Goal: Task Accomplishment & Management: Manage account settings

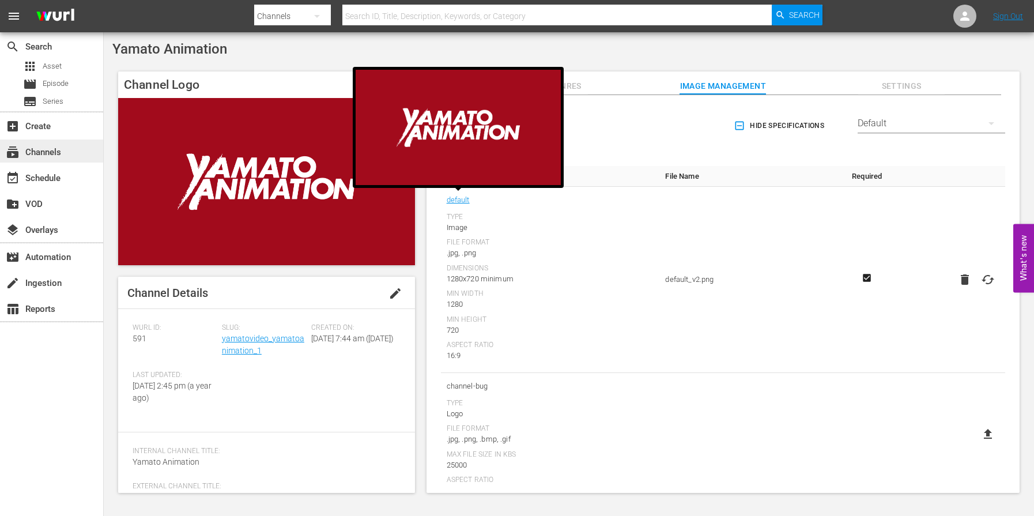
click at [38, 146] on div "subscriptions Channels" at bounding box center [32, 150] width 65 height 10
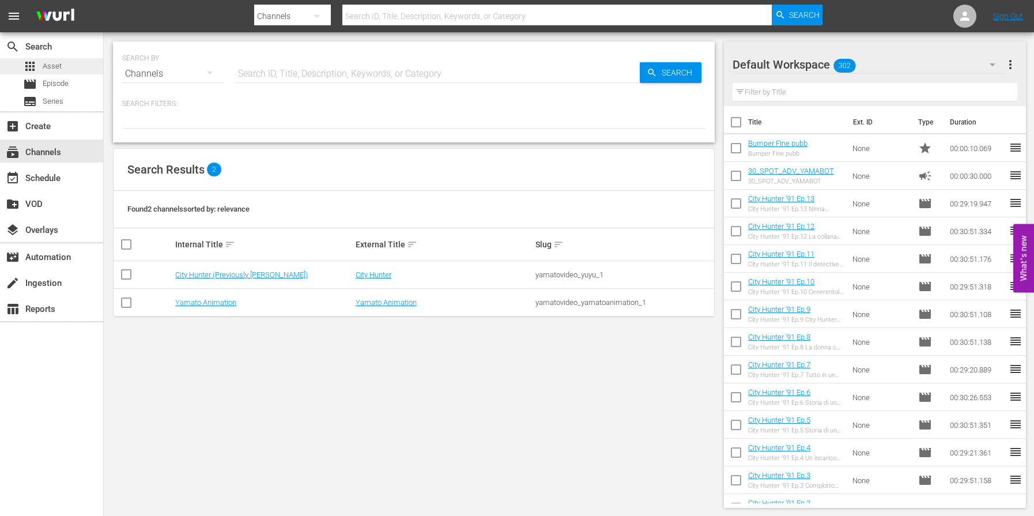
click at [72, 71] on div "apps Asset" at bounding box center [51, 66] width 103 height 16
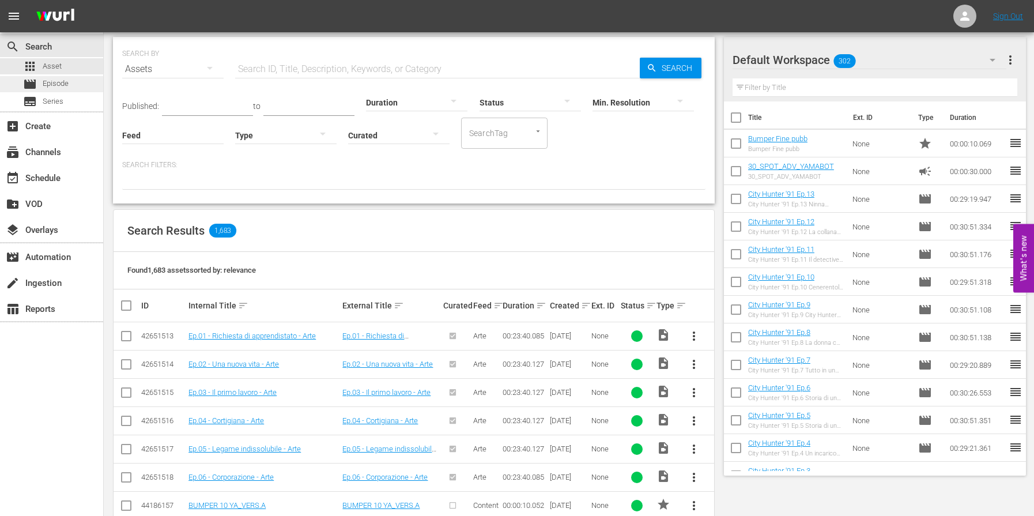
scroll to position [12, 0]
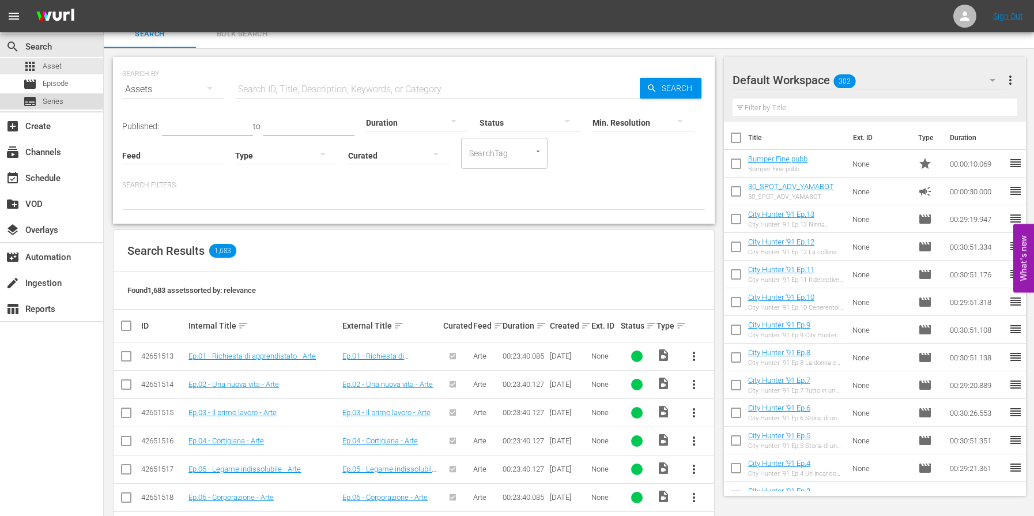
click at [47, 103] on span "Series" at bounding box center [53, 102] width 21 height 12
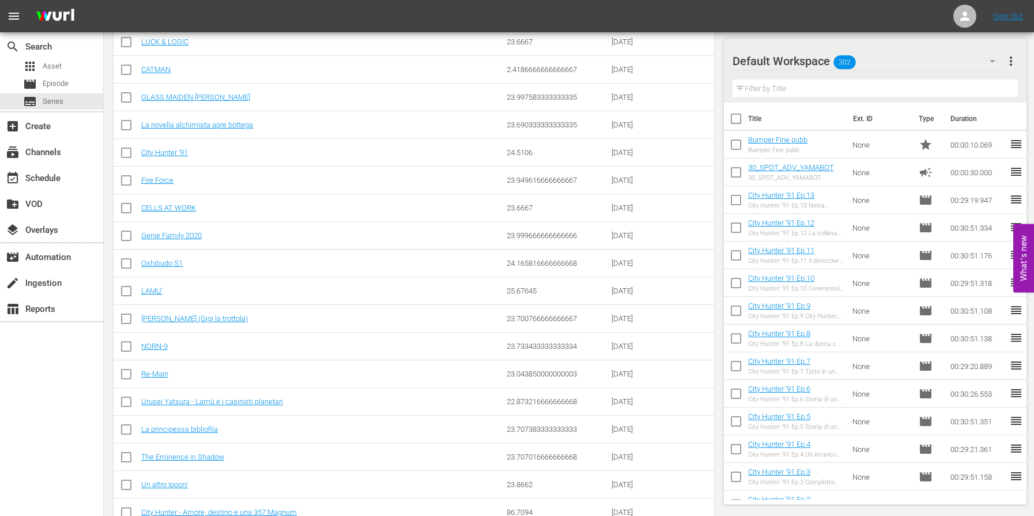
scroll to position [516, 0]
click at [155, 290] on link "LAMU'" at bounding box center [151, 289] width 21 height 9
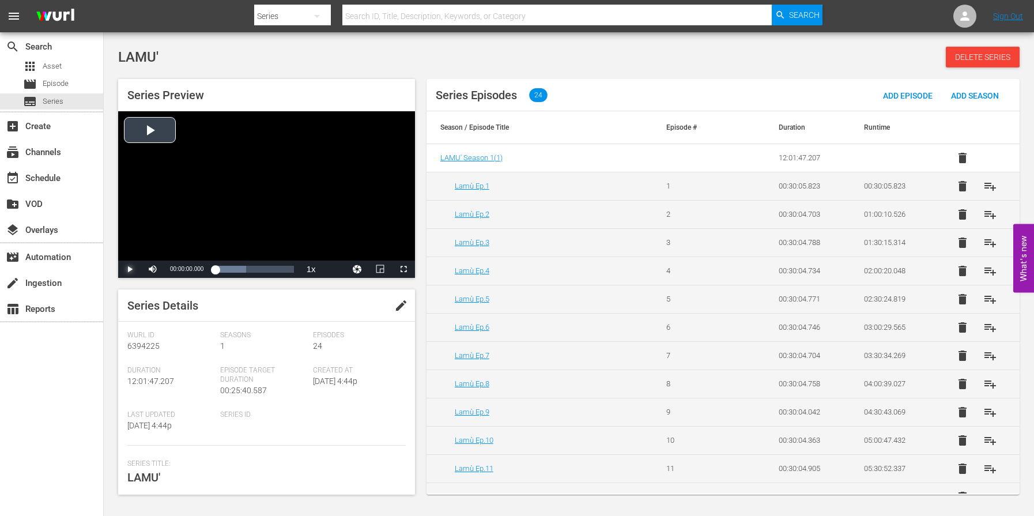
click at [130, 269] on span "Video Player" at bounding box center [130, 269] width 0 height 0
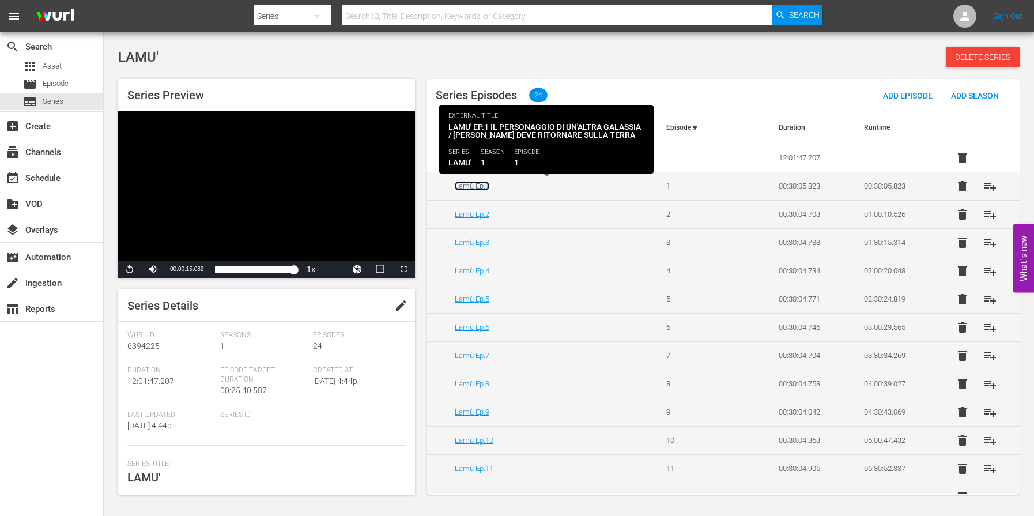
click at [482, 184] on link "Lamù Ep.1" at bounding box center [472, 186] width 35 height 9
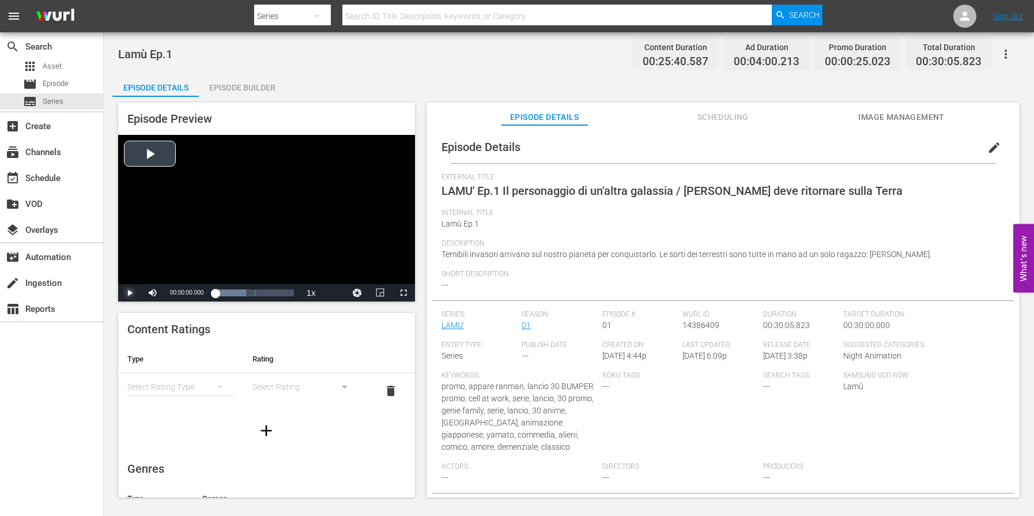
click at [130, 293] on span "Video Player" at bounding box center [130, 293] width 0 height 0
click at [223, 291] on div "00:00:05.892" at bounding box center [219, 293] width 8 height 12
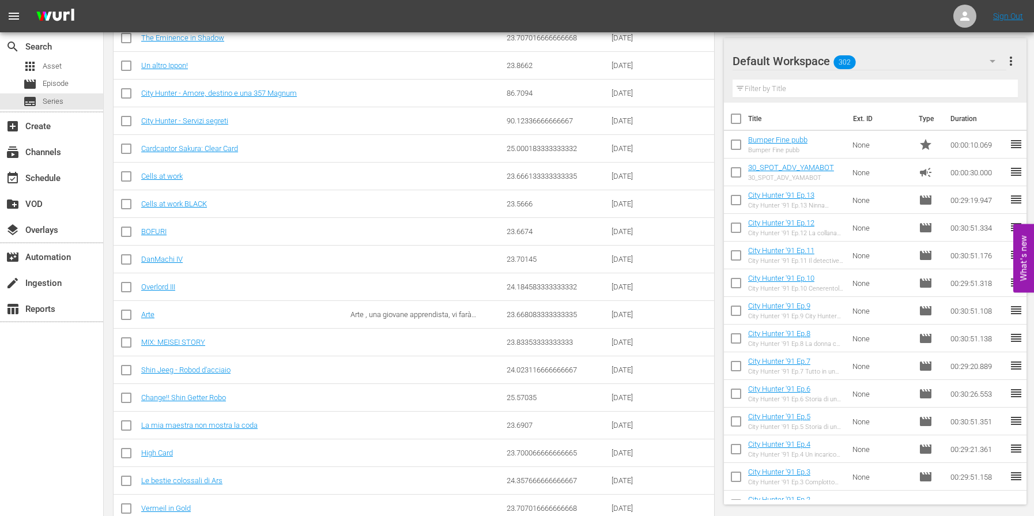
scroll to position [1487, 0]
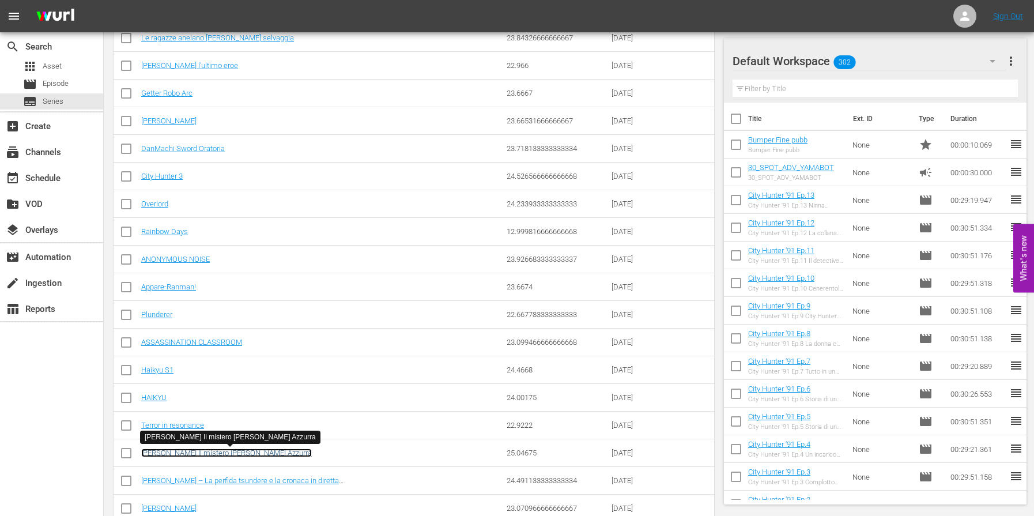
click at [243, 454] on link "Nadia Il mistero della Pietra Azzurra" at bounding box center [226, 452] width 171 height 9
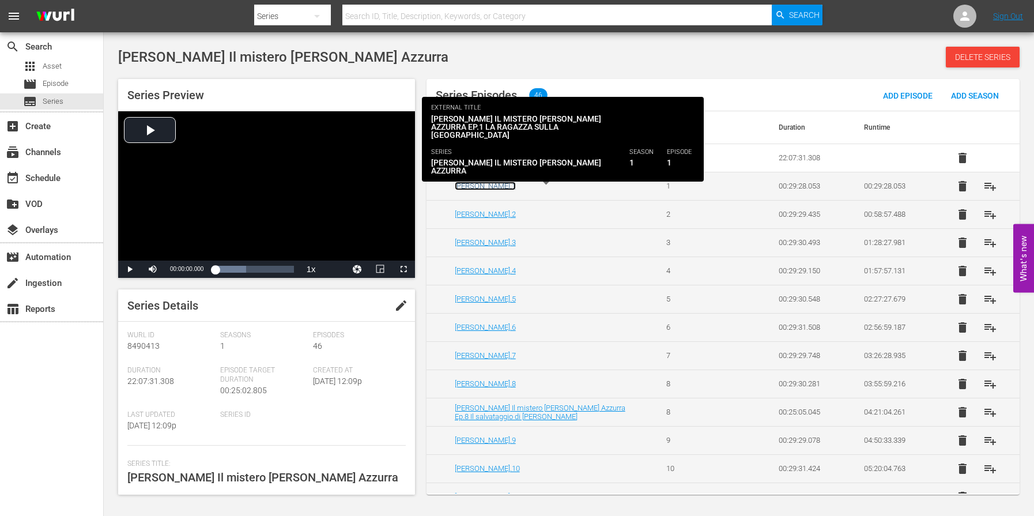
click at [477, 187] on link "Nadia Ep.1" at bounding box center [485, 186] width 61 height 9
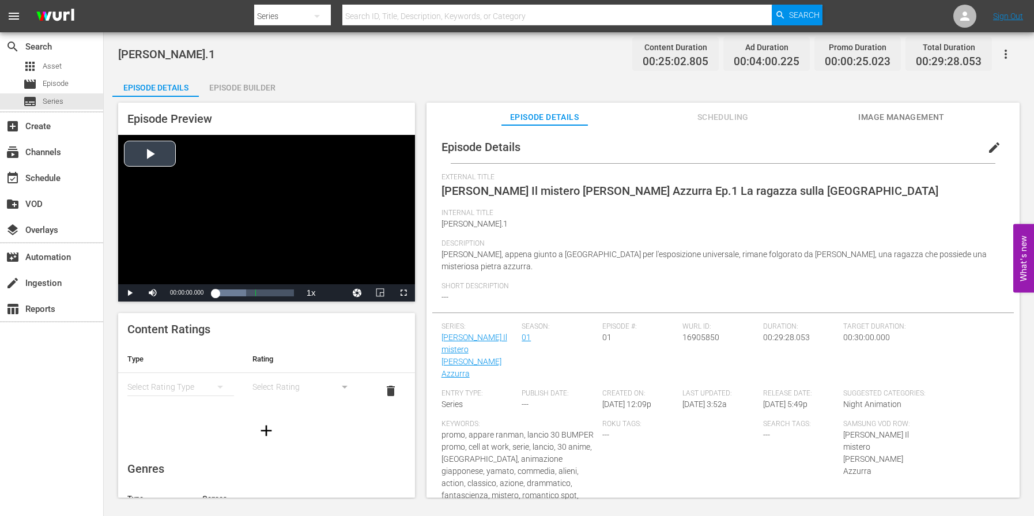
click at [157, 159] on div "Video Player" at bounding box center [266, 209] width 297 height 149
click at [227, 292] on div "00:04:33.008" at bounding box center [227, 293] width 1 height 12
click at [240, 292] on div "00:09:19.016" at bounding box center [240, 293] width 1 height 12
click at [130, 293] on span "Video Player" at bounding box center [130, 293] width 0 height 0
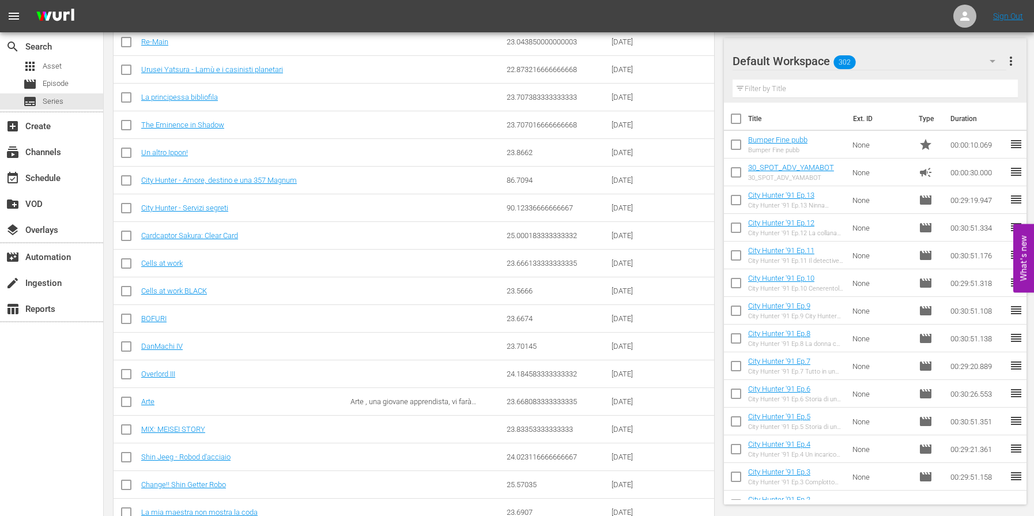
scroll to position [934, 0]
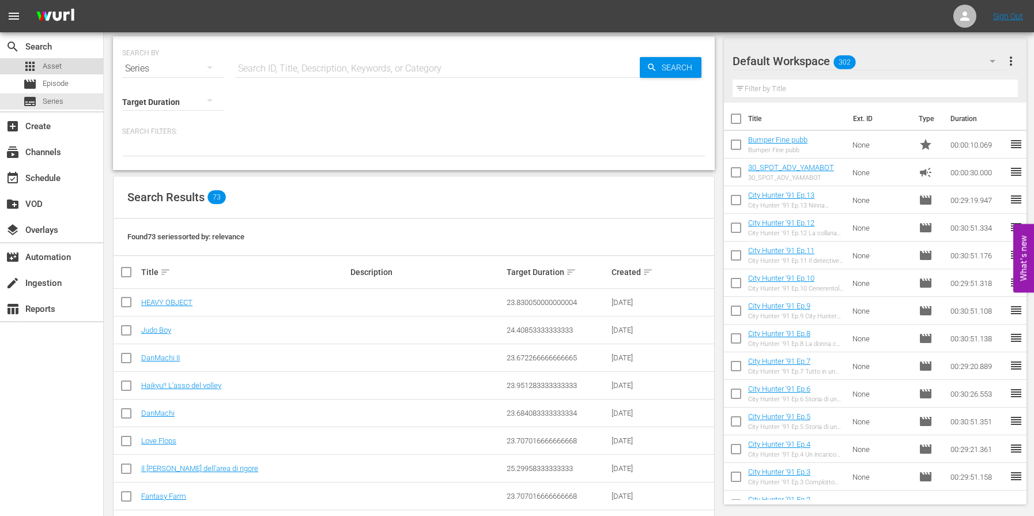
click at [59, 65] on span "Asset" at bounding box center [52, 67] width 19 height 12
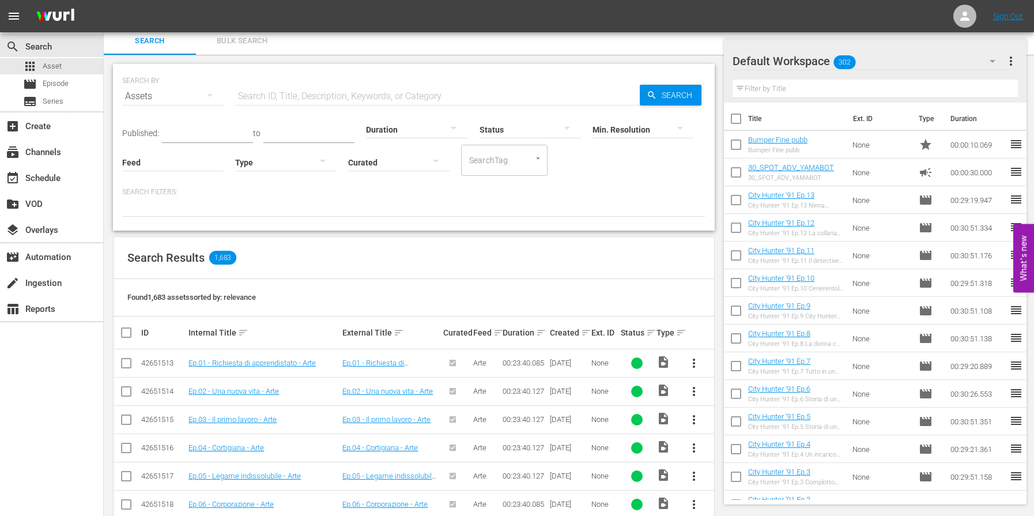
scroll to position [189, 0]
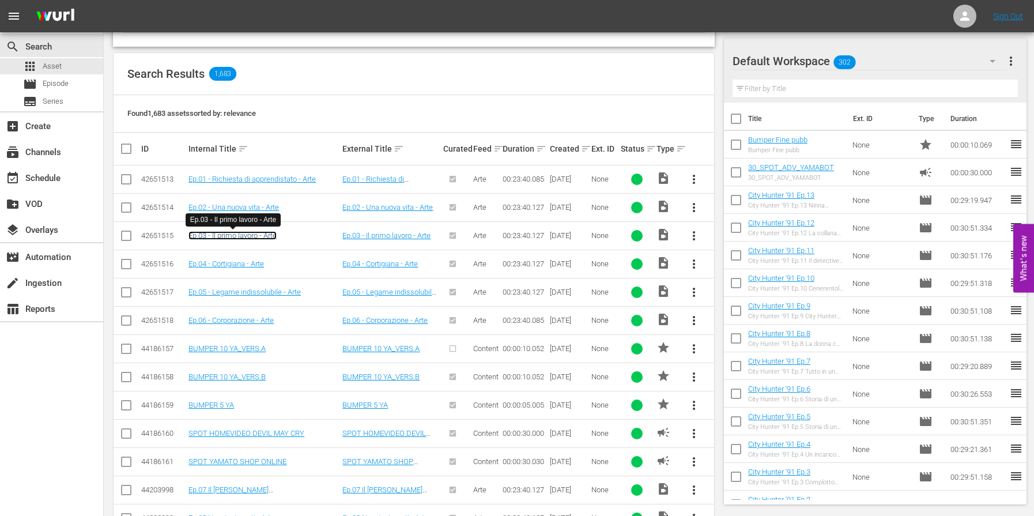
click at [244, 237] on link "Ep.03 - Il primo lavoro - Arte" at bounding box center [232, 235] width 88 height 9
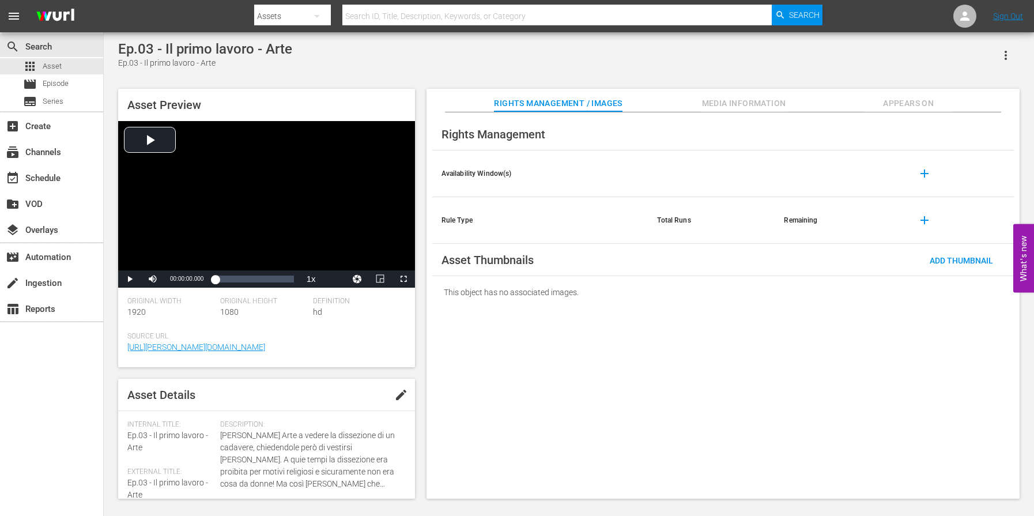
click at [744, 107] on span "Media Information" at bounding box center [744, 103] width 86 height 14
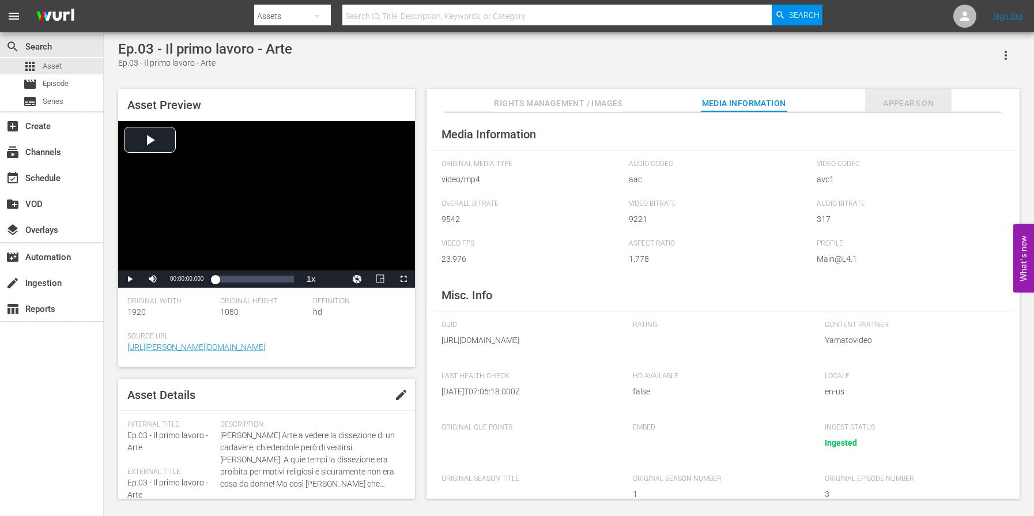
click at [922, 104] on span "Appears On" at bounding box center [908, 103] width 86 height 14
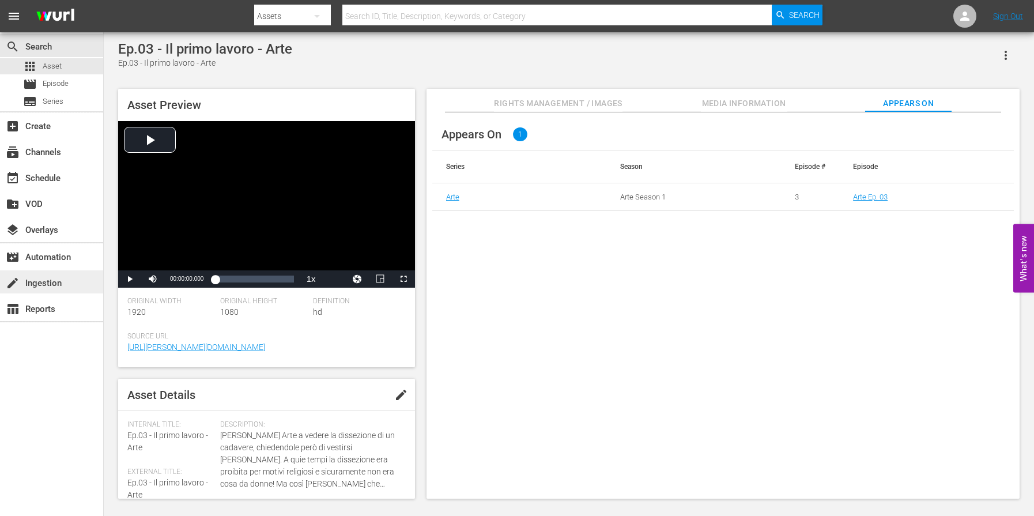
click at [20, 290] on div "create Ingestion" at bounding box center [51, 281] width 103 height 23
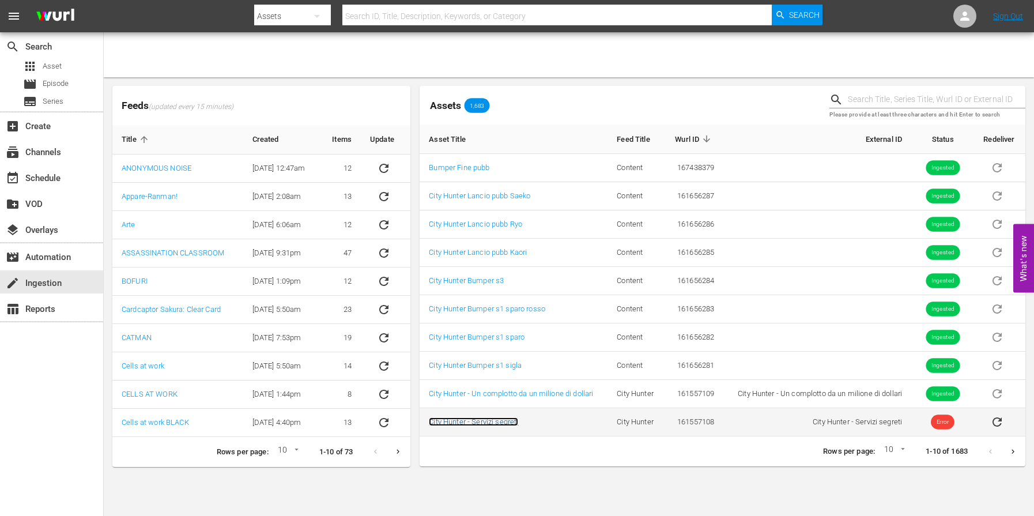
click at [485, 420] on link "City Hunter - Servizi segreti" at bounding box center [473, 421] width 89 height 9
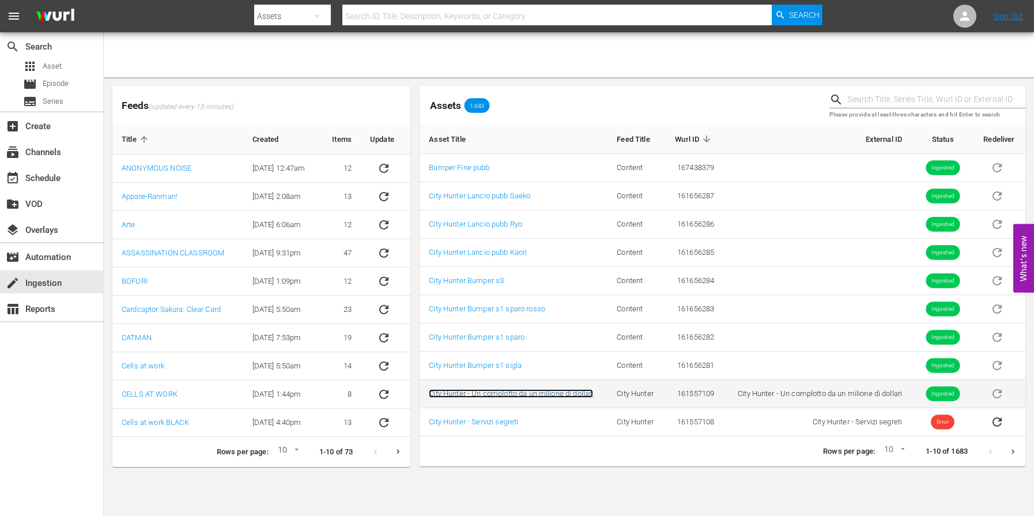
click at [511, 393] on link "City Hunter - Un complotto da un milione di dollari" at bounding box center [511, 393] width 164 height 9
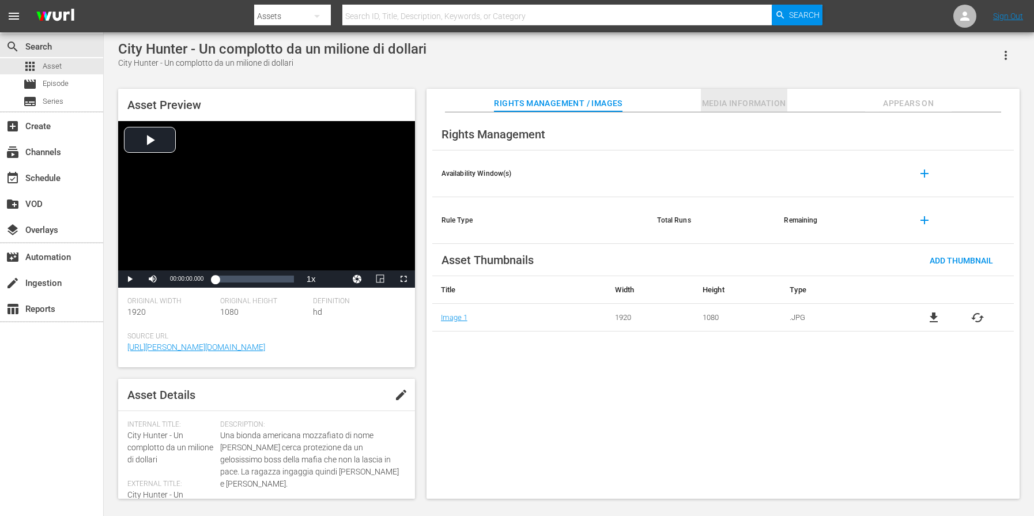
click at [739, 105] on span "Media Information" at bounding box center [744, 103] width 86 height 14
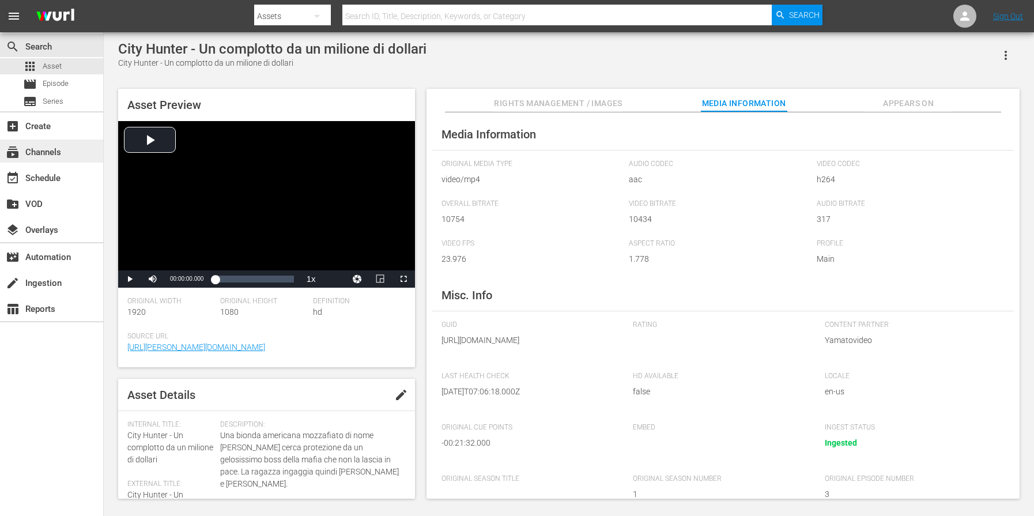
click at [65, 154] on div "subscriptions Channels" at bounding box center [51, 150] width 103 height 23
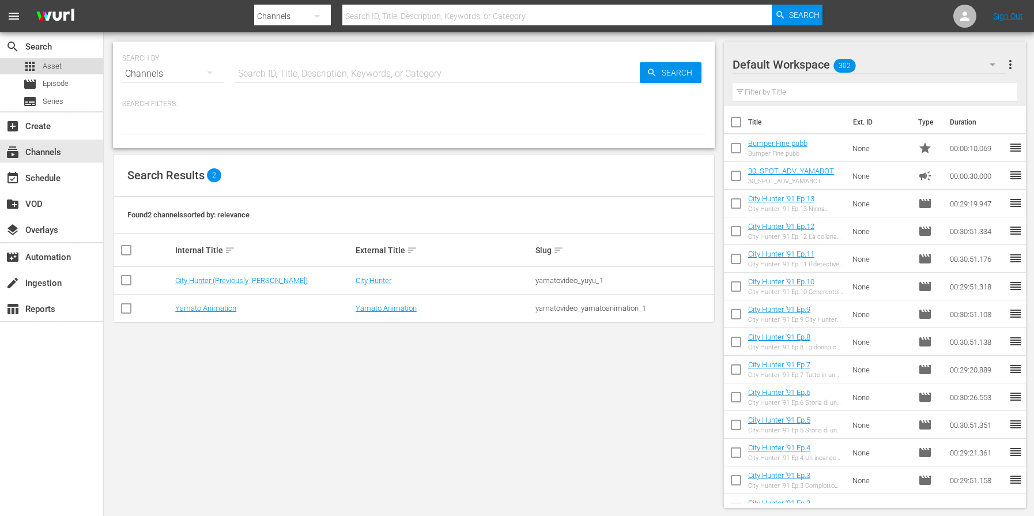
click at [48, 69] on span "Asset" at bounding box center [52, 67] width 19 height 12
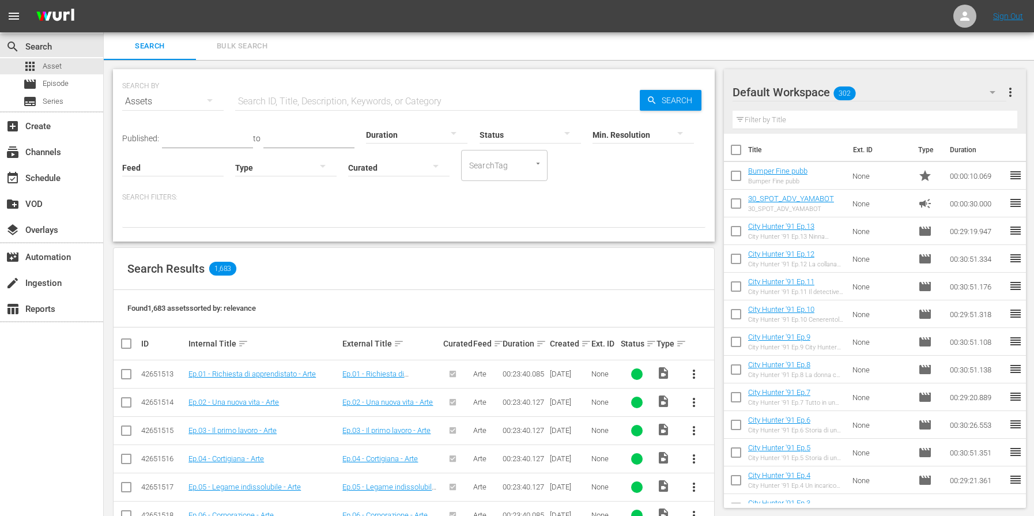
click at [533, 167] on div at bounding box center [532, 163] width 21 height 12
click at [537, 167] on icon "Open" at bounding box center [538, 163] width 9 height 9
click at [537, 167] on icon "Close" at bounding box center [538, 163] width 9 height 9
click at [599, 176] on div "Published: to Duration Status Min. Resolution Feed Feed Title Type Curated Sear…" at bounding box center [413, 148] width 583 height 66
click at [212, 100] on icon "button" at bounding box center [210, 100] width 14 height 14
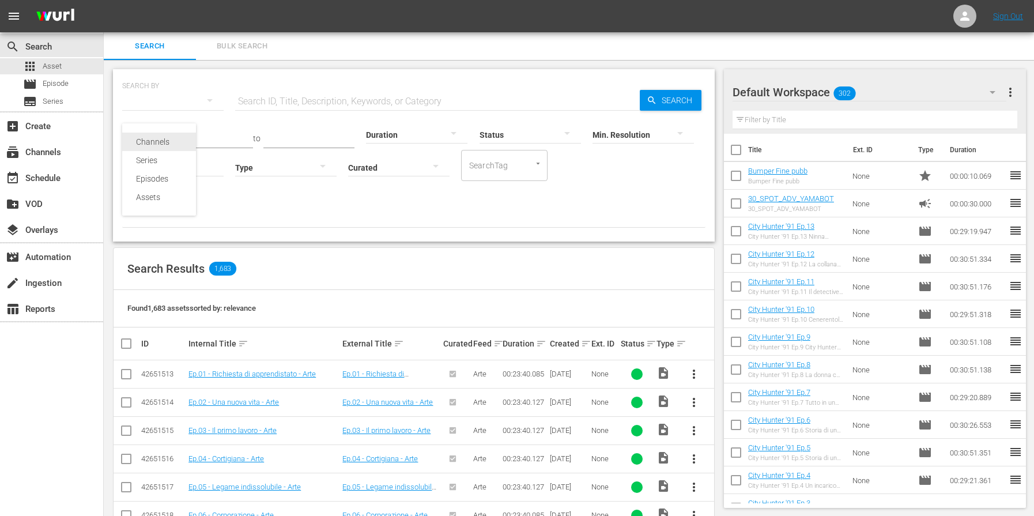
click at [164, 141] on div "Channels" at bounding box center [159, 142] width 46 height 18
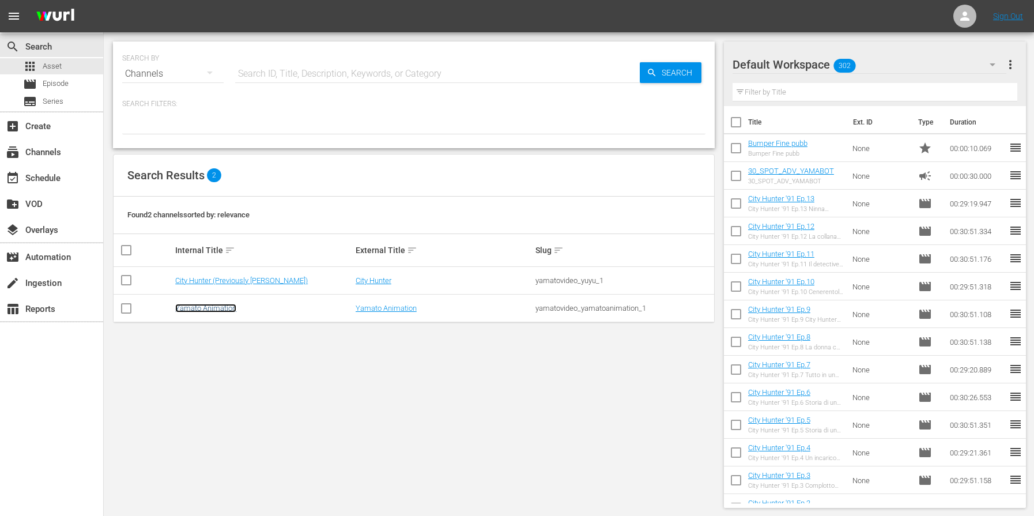
click at [200, 308] on link "Yamato Animation" at bounding box center [205, 308] width 61 height 9
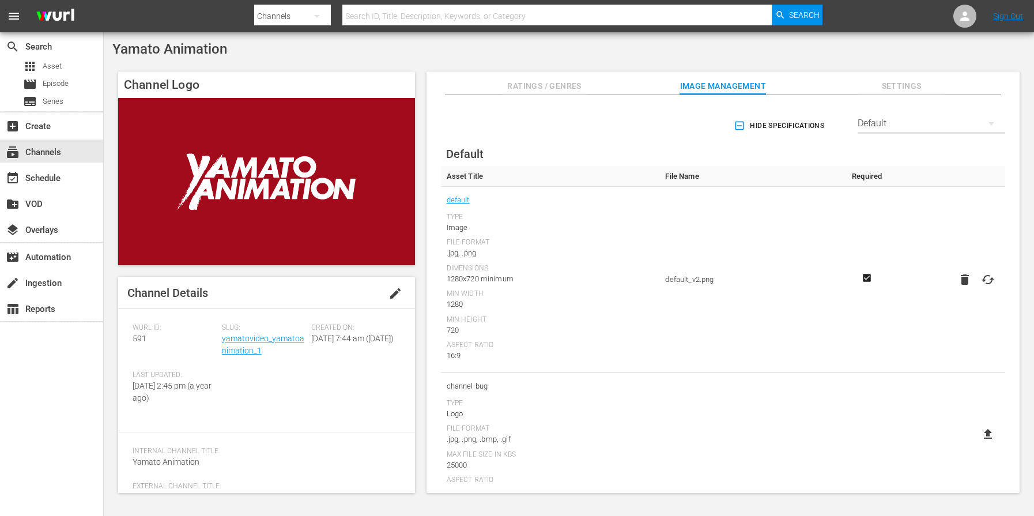
click at [923, 83] on span "Settings" at bounding box center [901, 86] width 86 height 14
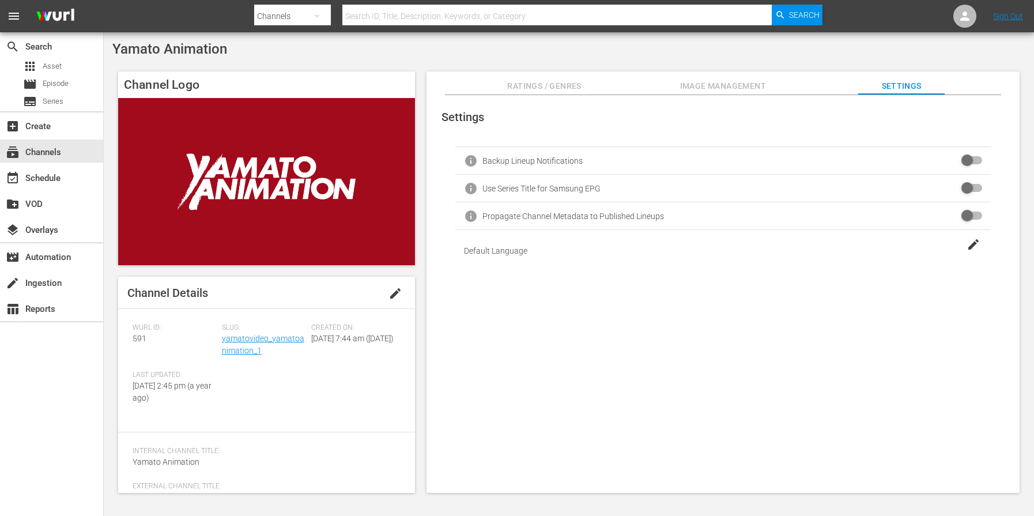
click at [735, 85] on span "Image Management" at bounding box center [723, 86] width 86 height 14
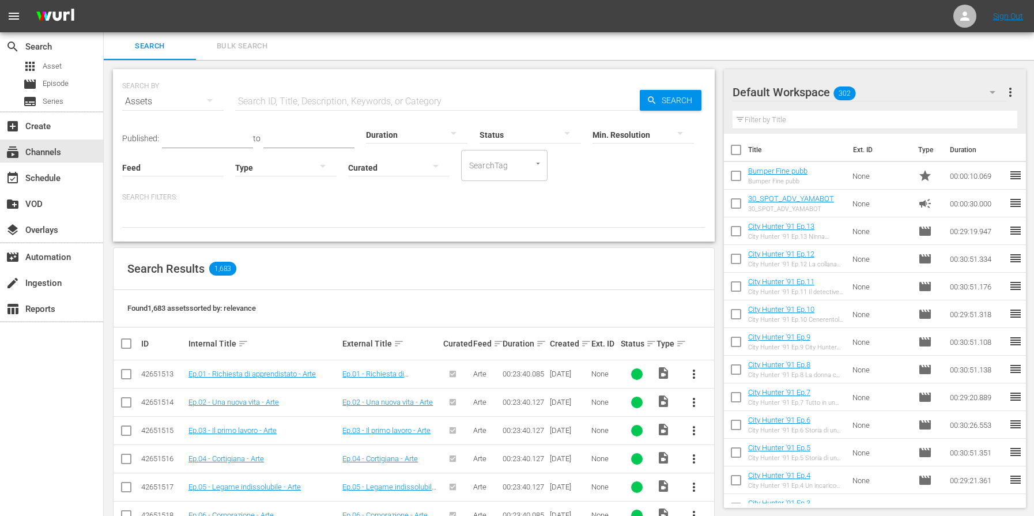
click at [303, 165] on div at bounding box center [285, 167] width 101 height 32
click at [271, 218] on div "Promo" at bounding box center [285, 221] width 101 height 18
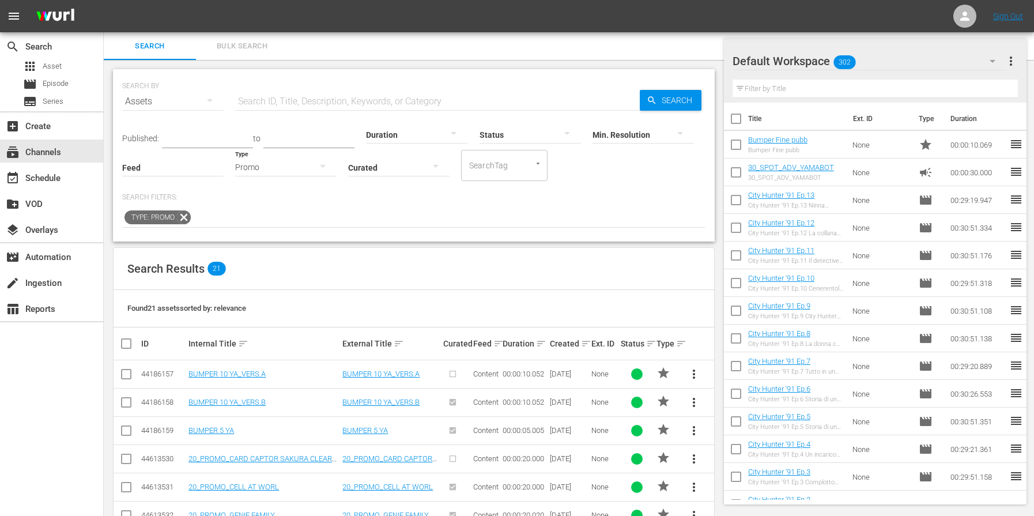
scroll to position [231, 0]
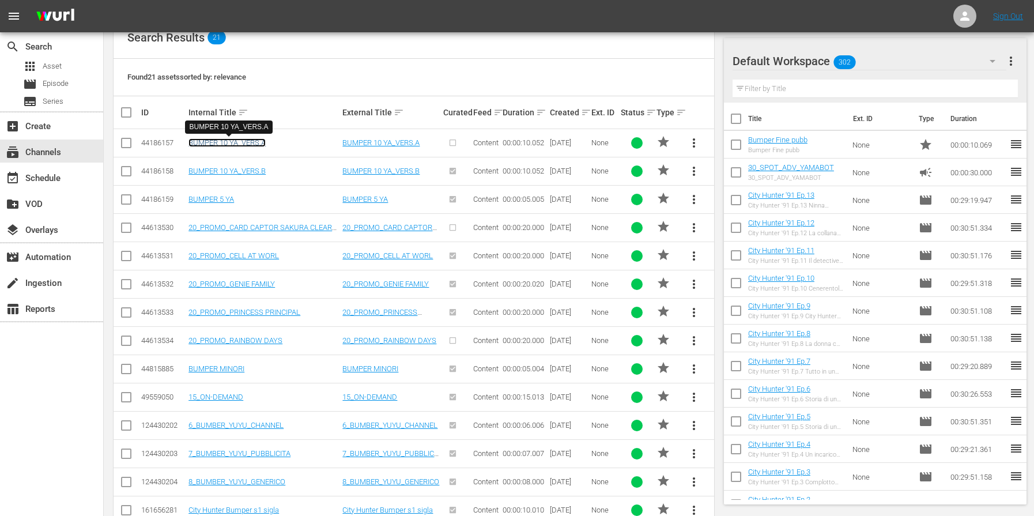
click at [228, 141] on link "BUMPER 10 YA_VERS.A" at bounding box center [226, 142] width 77 height 9
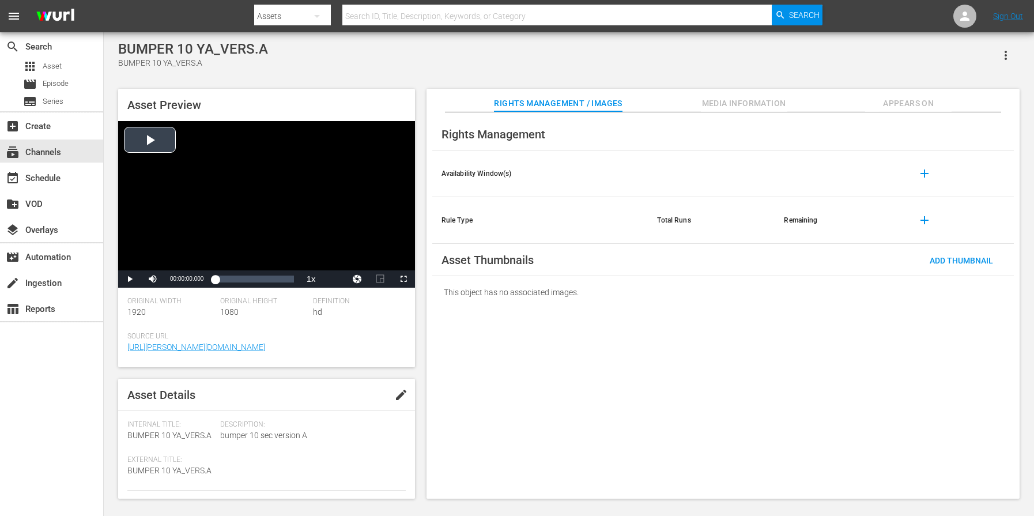
click at [146, 138] on div "Video Player" at bounding box center [266, 195] width 297 height 149
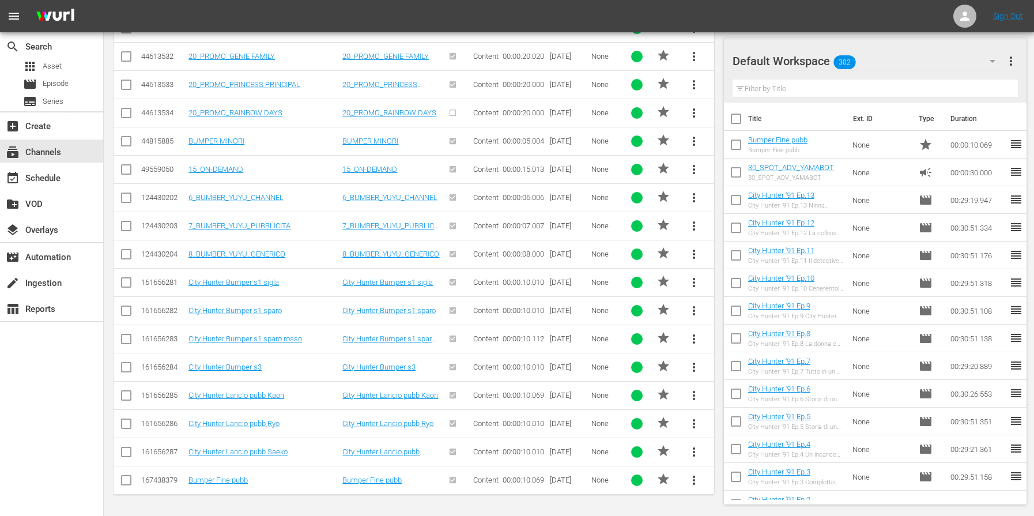
scroll to position [326, 0]
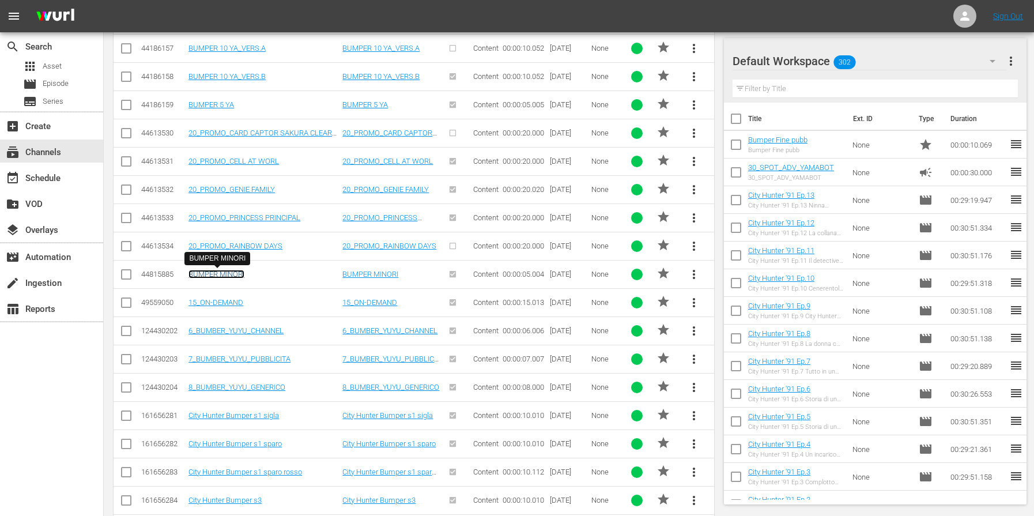
click at [231, 273] on link "BUMPER MINORI" at bounding box center [216, 274] width 56 height 9
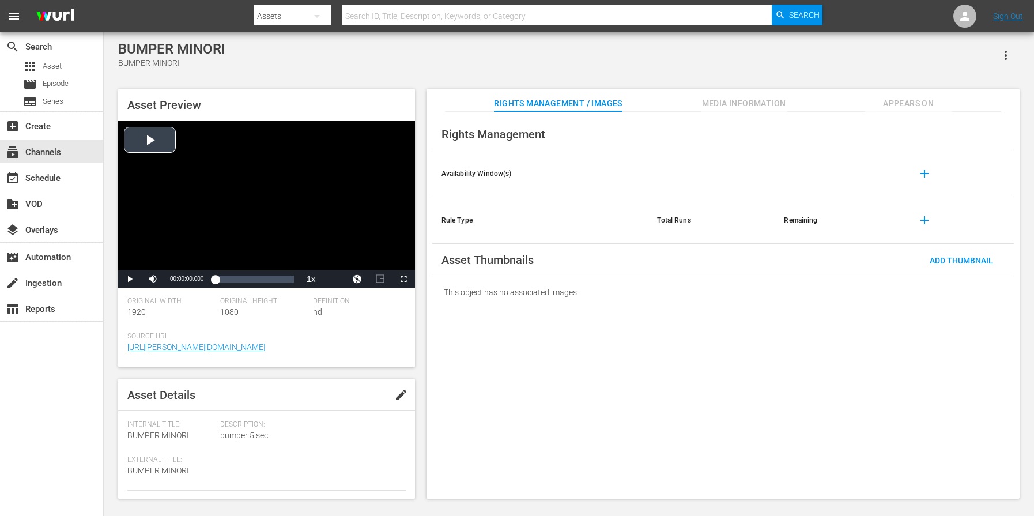
click at [141, 144] on div "Video Player" at bounding box center [266, 195] width 297 height 149
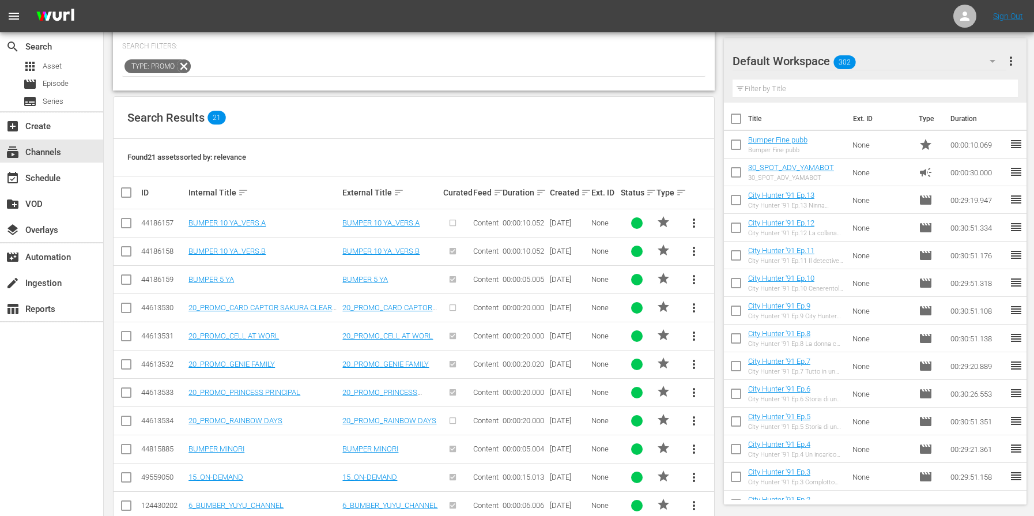
scroll to position [221, 0]
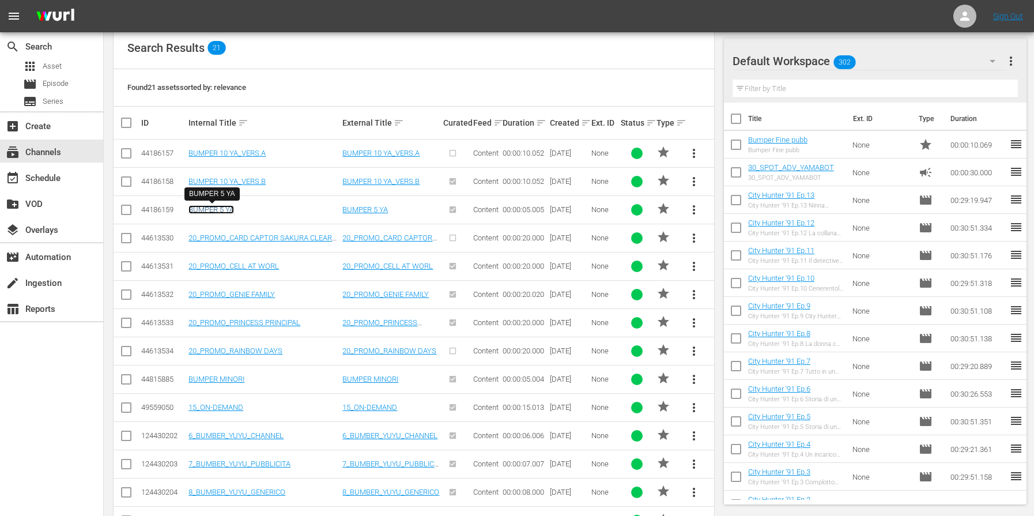
click at [216, 208] on link "BUMPER 5 YA" at bounding box center [211, 209] width 46 height 9
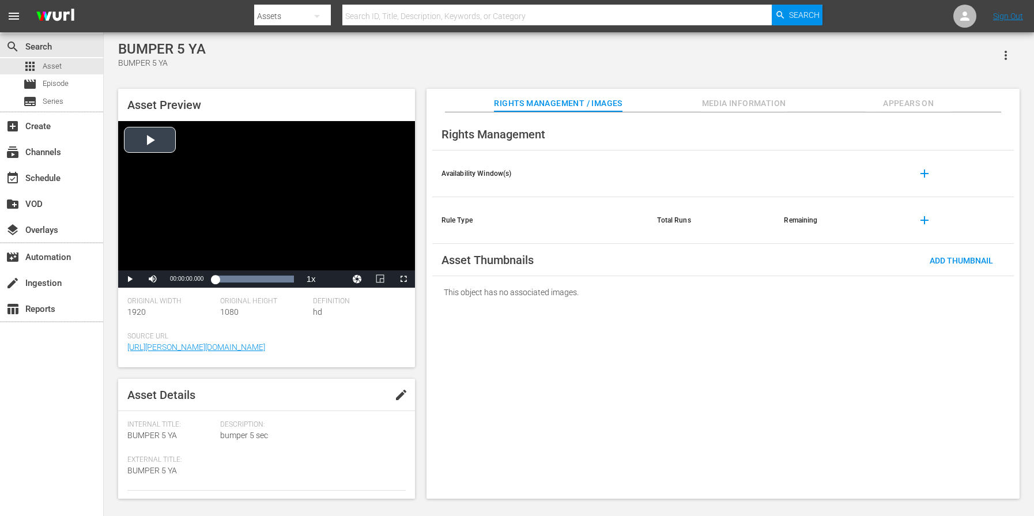
click at [149, 138] on div "Video Player" at bounding box center [266, 195] width 297 height 149
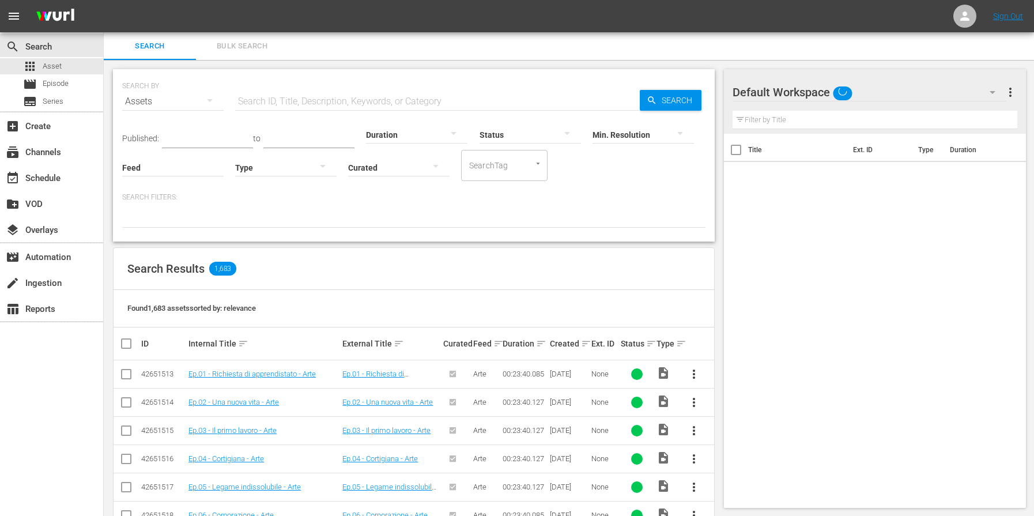
scroll to position [1, 0]
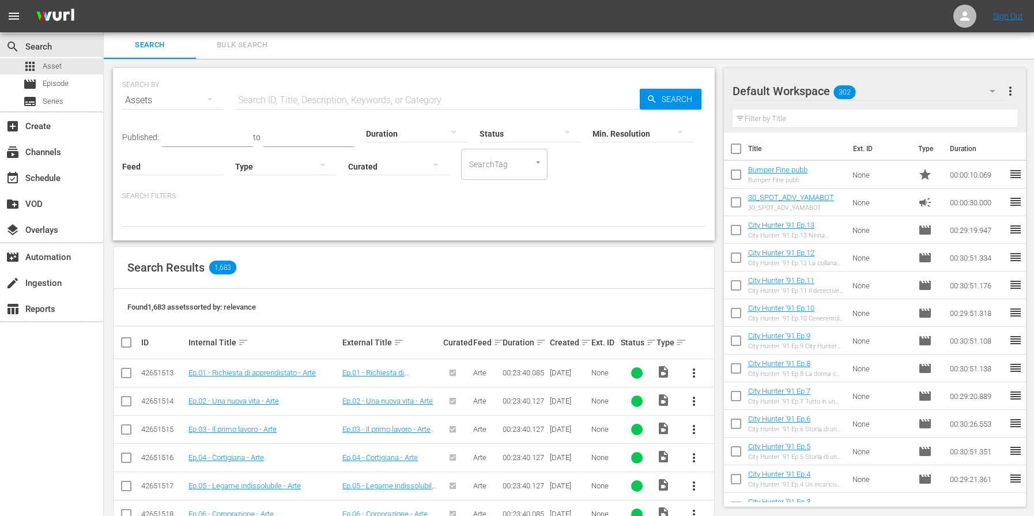
click at [272, 171] on div at bounding box center [285, 166] width 101 height 32
click at [271, 216] on div "Promo" at bounding box center [285, 220] width 101 height 18
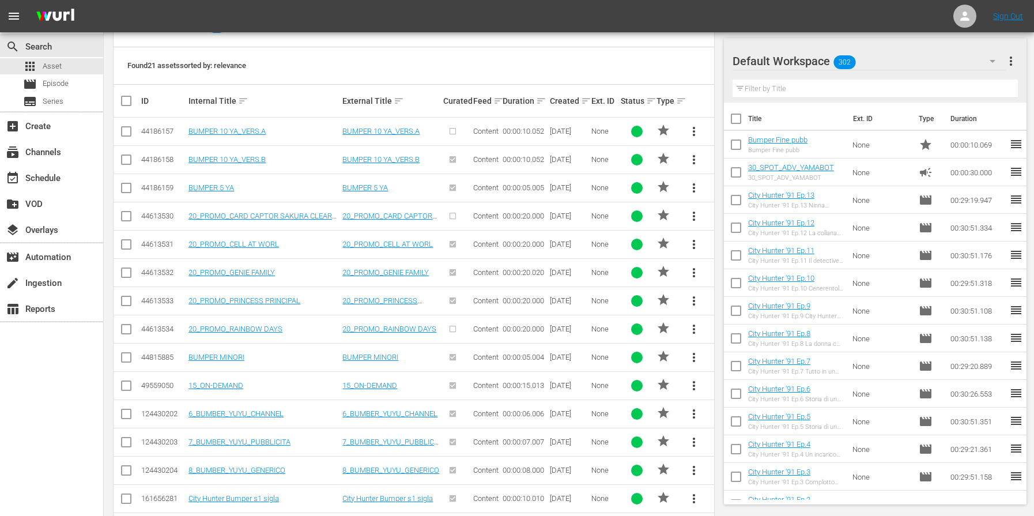
scroll to position [250, 0]
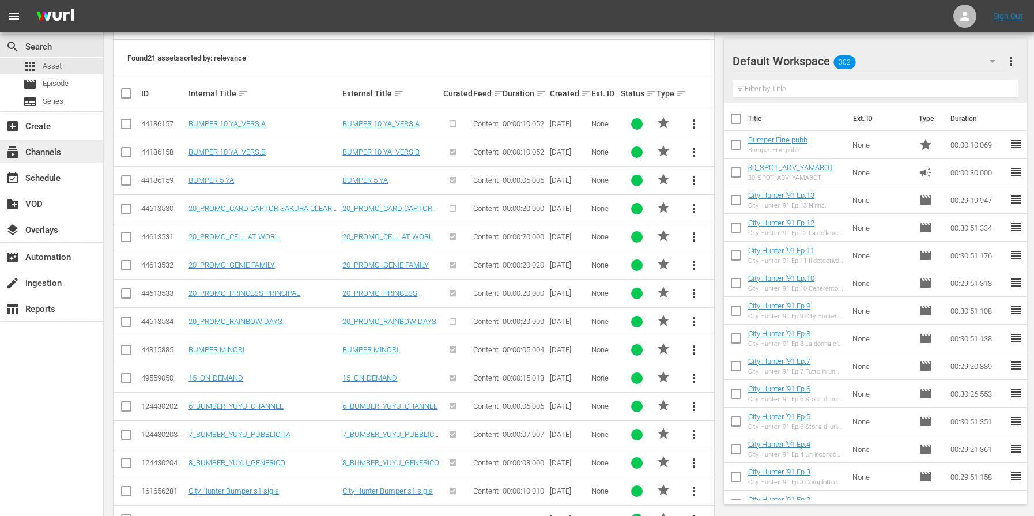
click at [45, 153] on div "subscriptions Channels" at bounding box center [32, 150] width 65 height 10
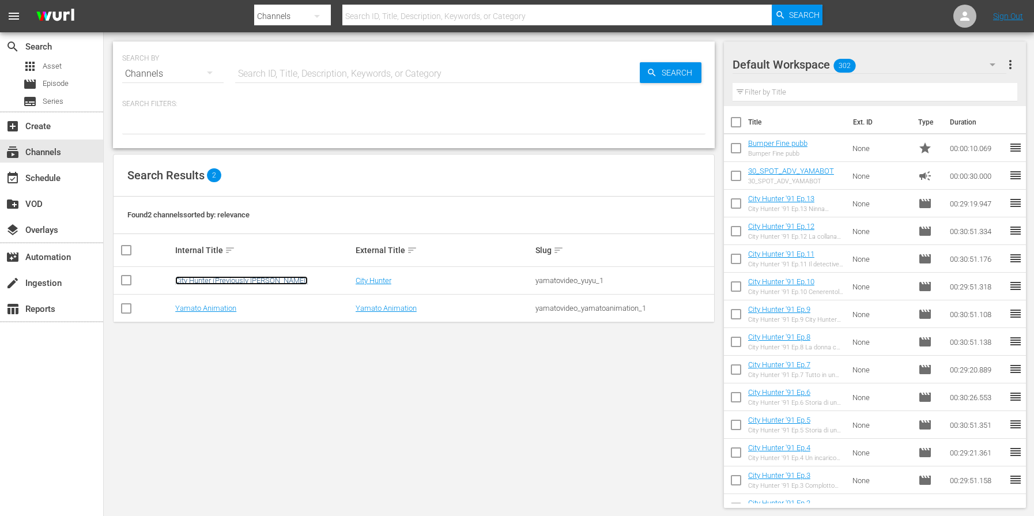
click at [216, 280] on link "City Hunter (Previously YU YU)" at bounding box center [241, 280] width 133 height 9
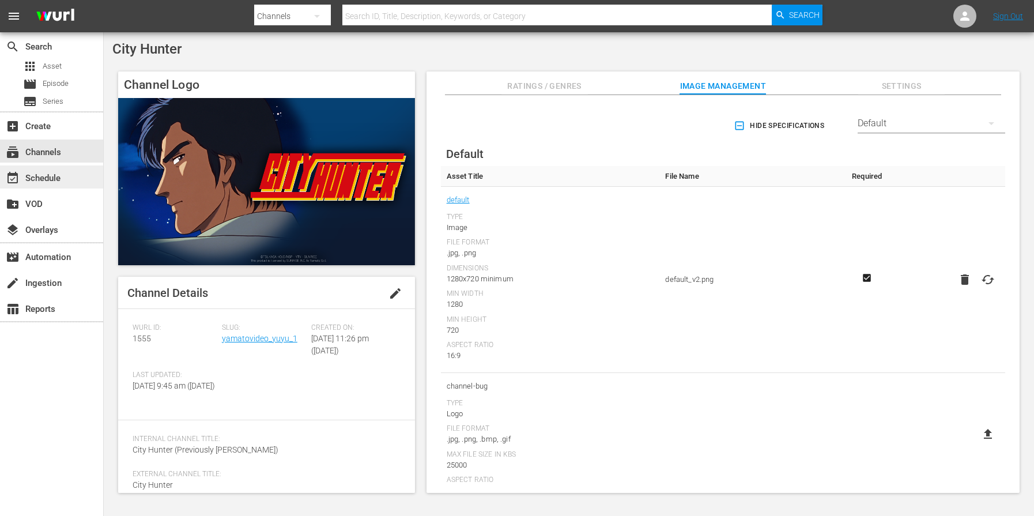
click at [51, 179] on div "event_available Schedule" at bounding box center [32, 176] width 65 height 10
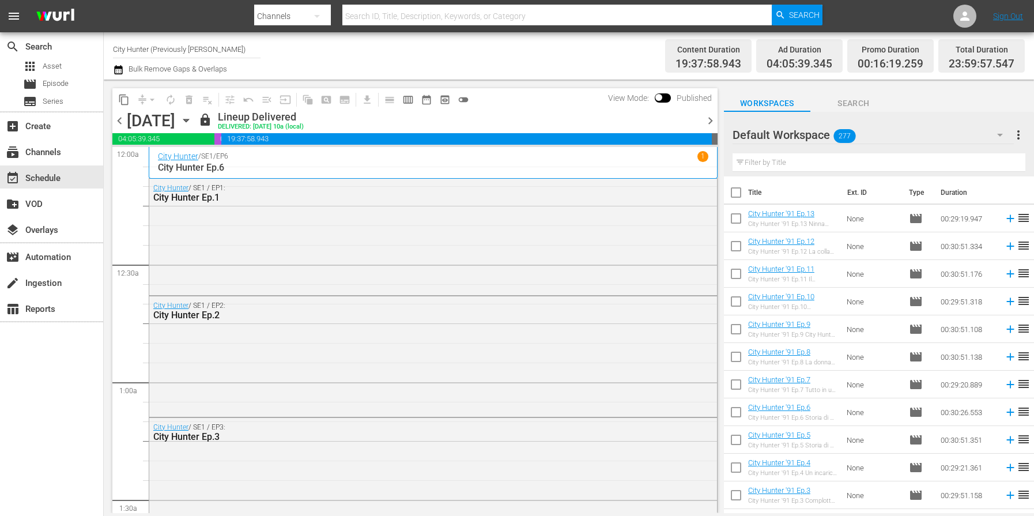
click at [712, 121] on span "chevron_right" at bounding box center [710, 121] width 14 height 14
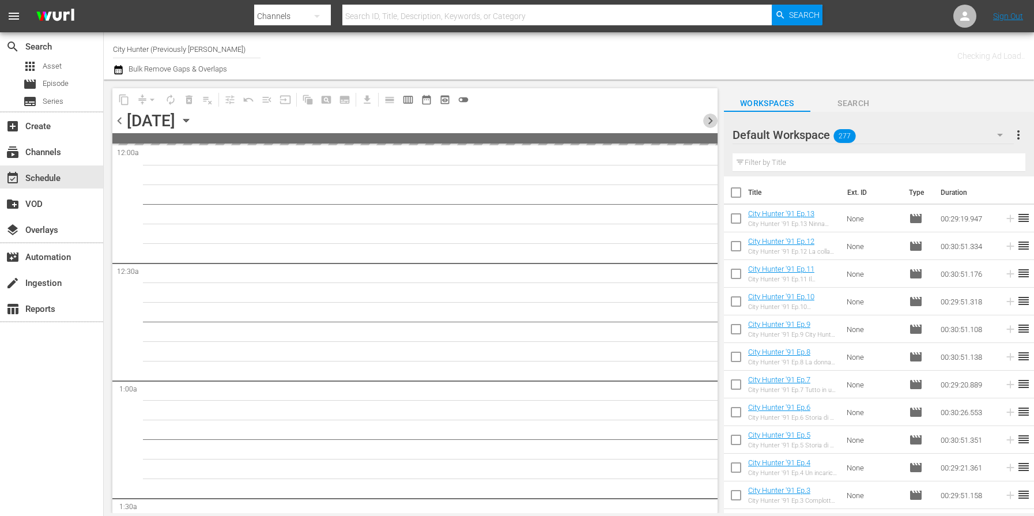
click at [711, 122] on span "chevron_right" at bounding box center [710, 121] width 14 height 14
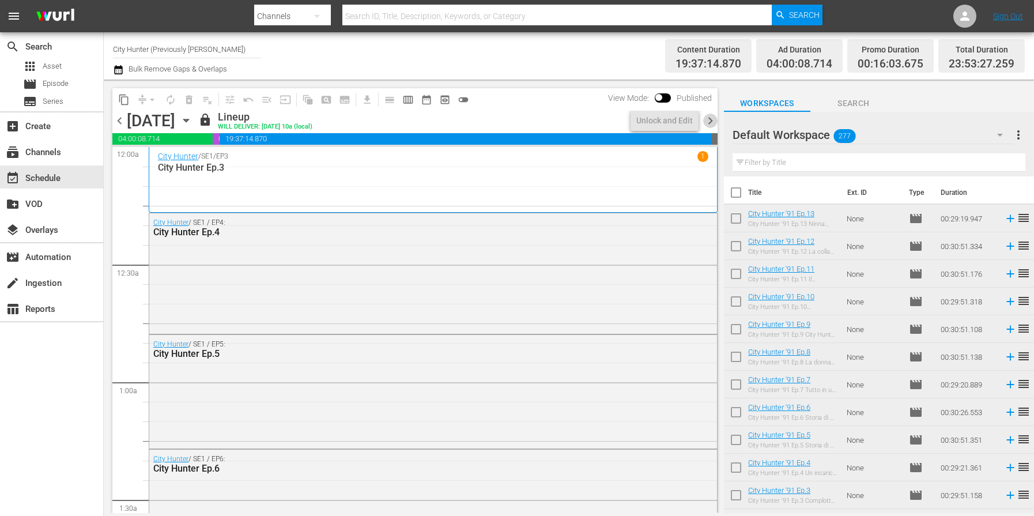
click at [711, 122] on span "chevron_right" at bounding box center [710, 121] width 14 height 14
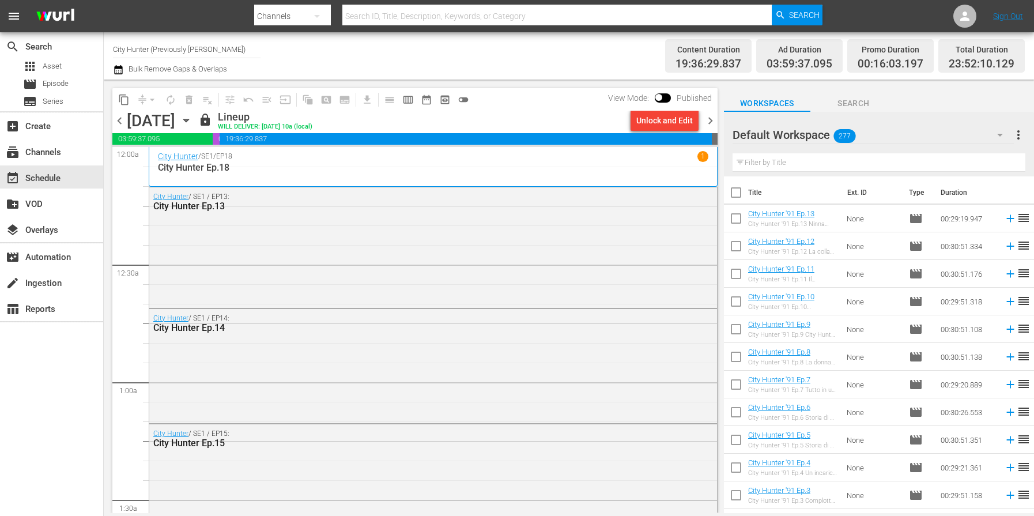
click at [711, 122] on span "chevron_right" at bounding box center [710, 121] width 14 height 14
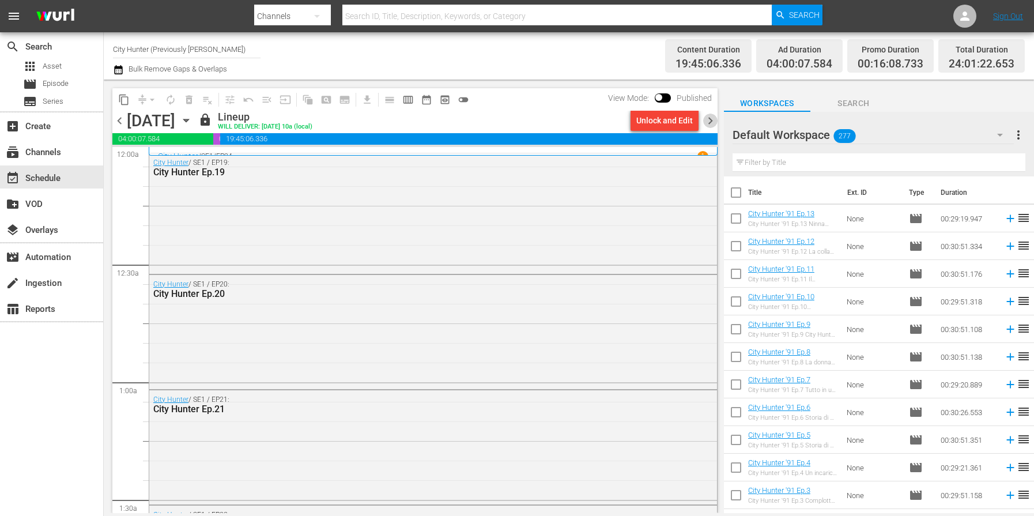
click at [711, 122] on span "chevron_right" at bounding box center [710, 121] width 14 height 14
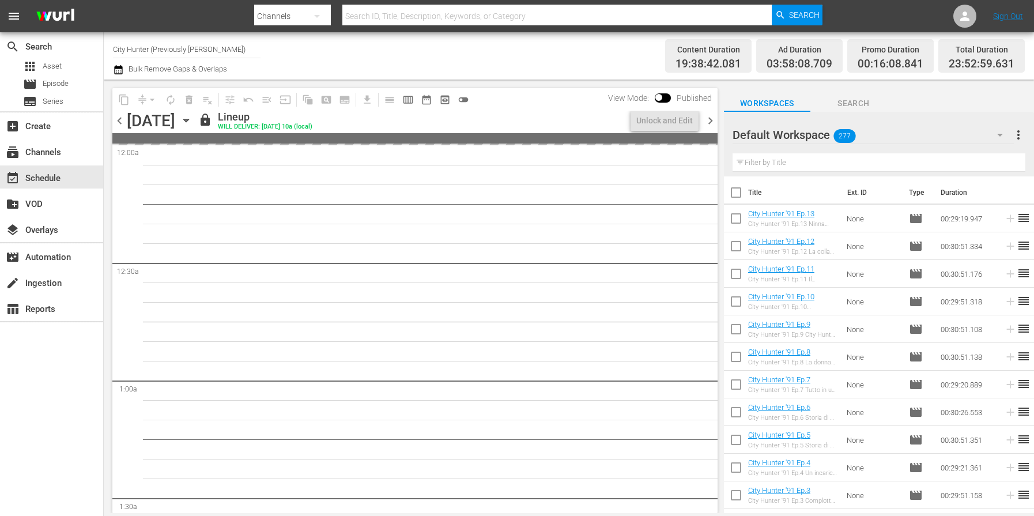
click at [711, 122] on span "chevron_right" at bounding box center [710, 121] width 14 height 14
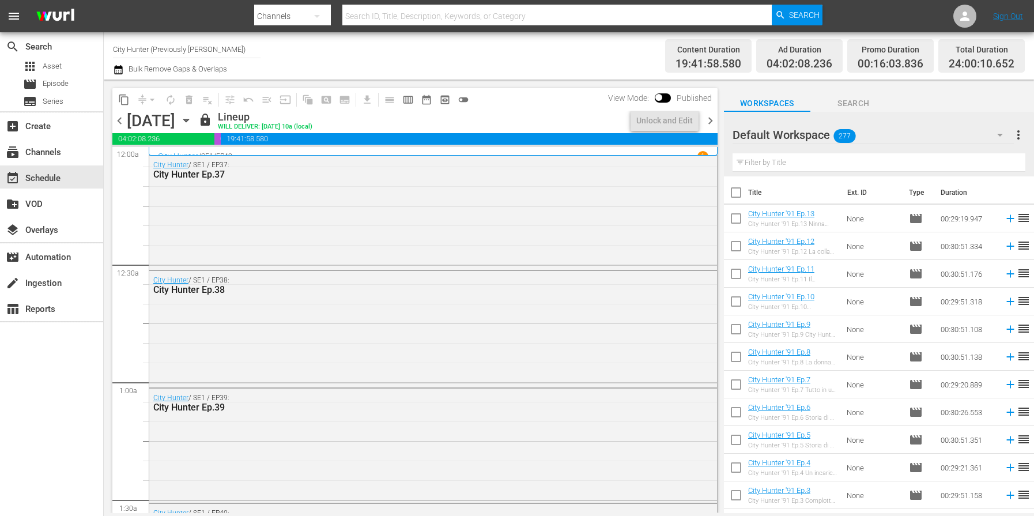
click at [711, 122] on span "chevron_right" at bounding box center [710, 121] width 14 height 14
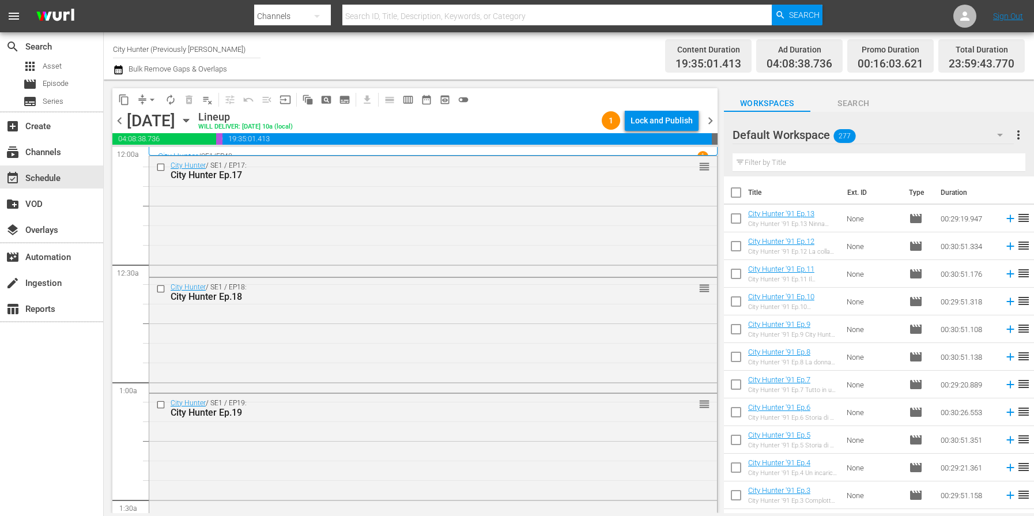
click at [711, 122] on span "chevron_right" at bounding box center [710, 121] width 14 height 14
click at [713, 122] on span "chevron_right" at bounding box center [710, 121] width 14 height 14
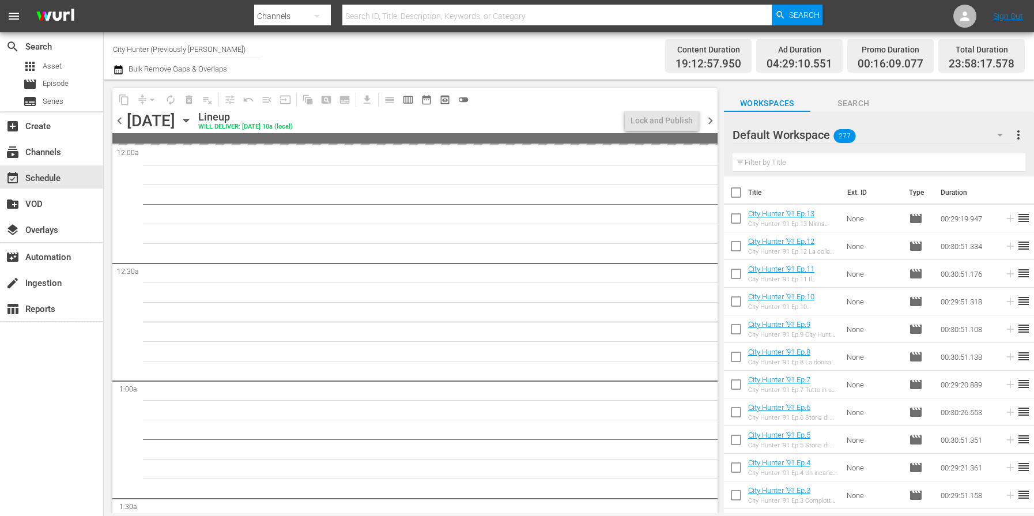
click at [713, 122] on span "chevron_right" at bounding box center [710, 121] width 14 height 14
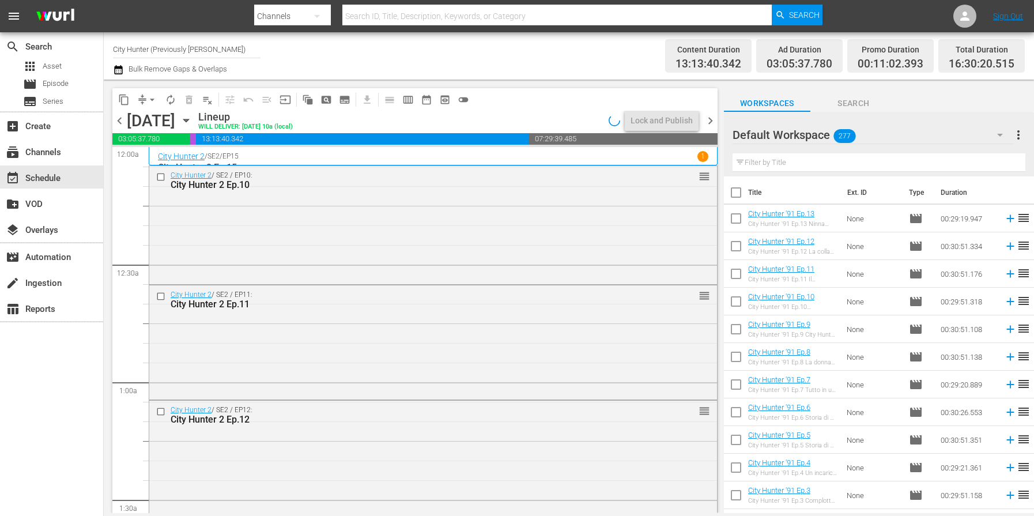
click at [713, 122] on span "chevron_right" at bounding box center [710, 121] width 14 height 14
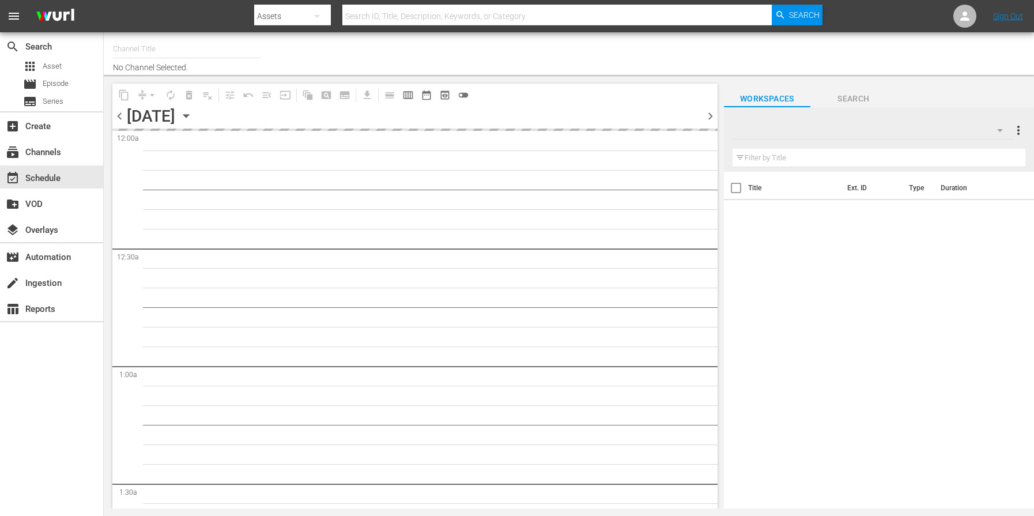
type input "City Hunter (Previously [PERSON_NAME]) (1555)"
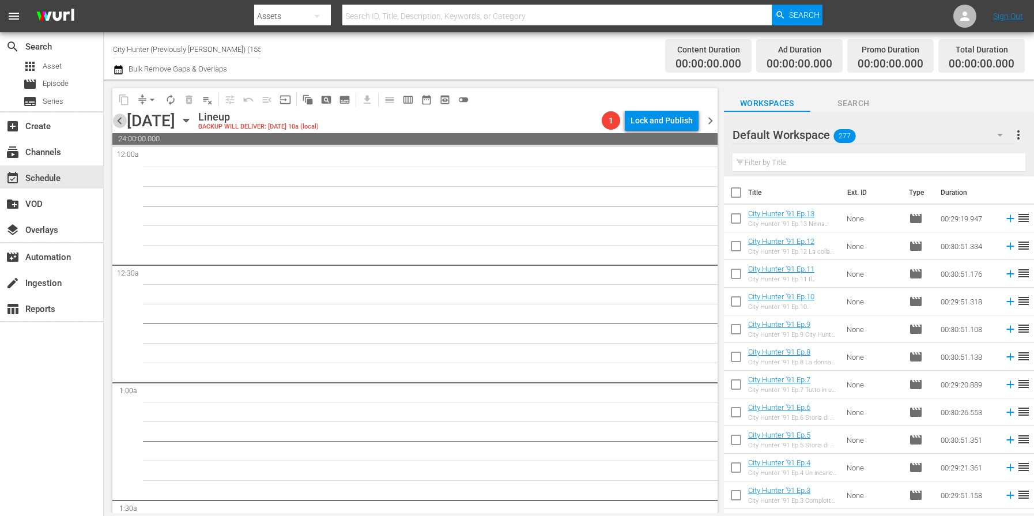
click at [120, 123] on span "chevron_left" at bounding box center [119, 121] width 14 height 14
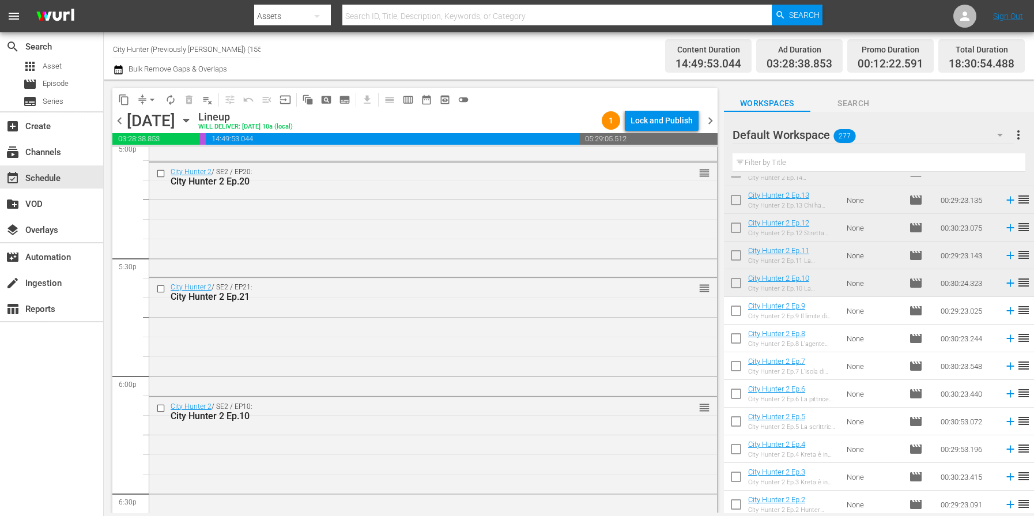
scroll to position [4017, 0]
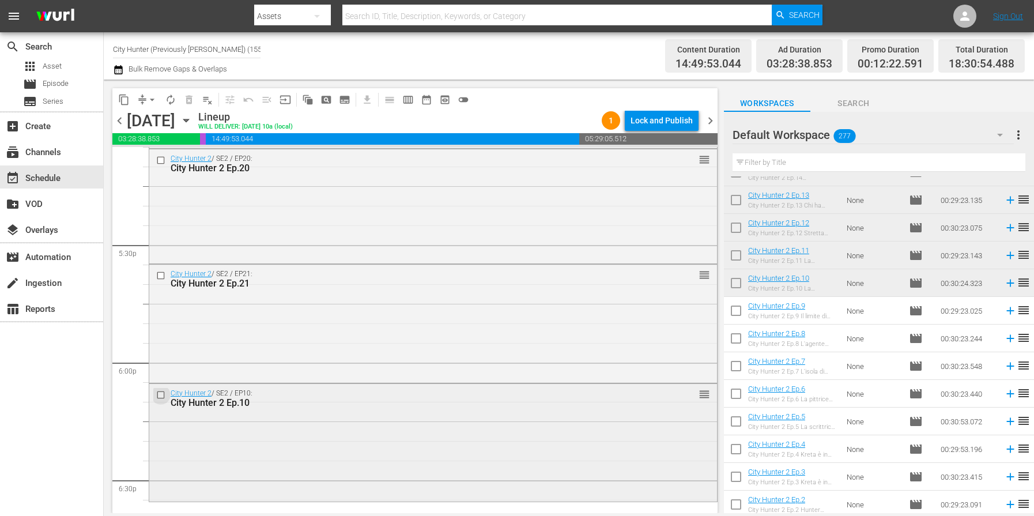
click at [161, 394] on input "checkbox" at bounding box center [162, 395] width 12 height 10
click at [158, 395] on input "checkbox" at bounding box center [162, 395] width 12 height 10
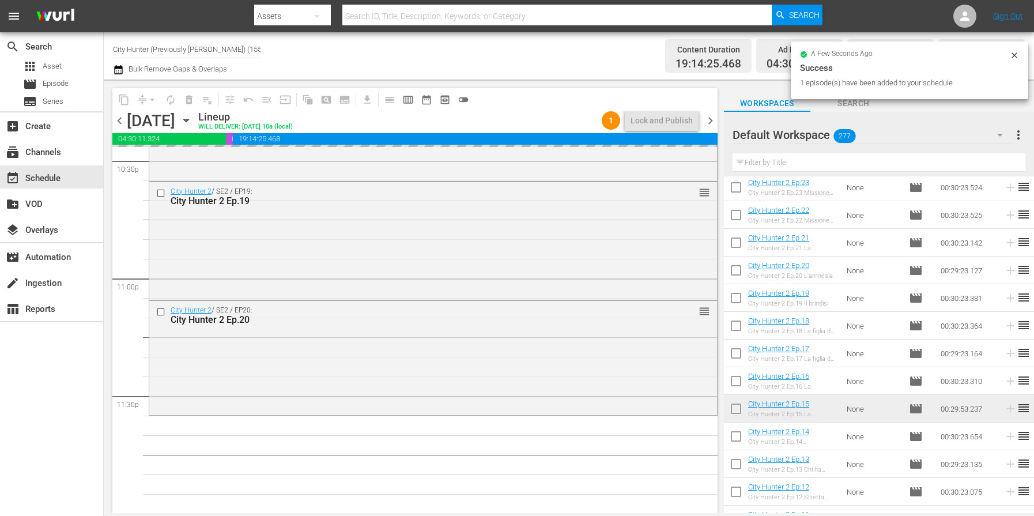
scroll to position [5278, 0]
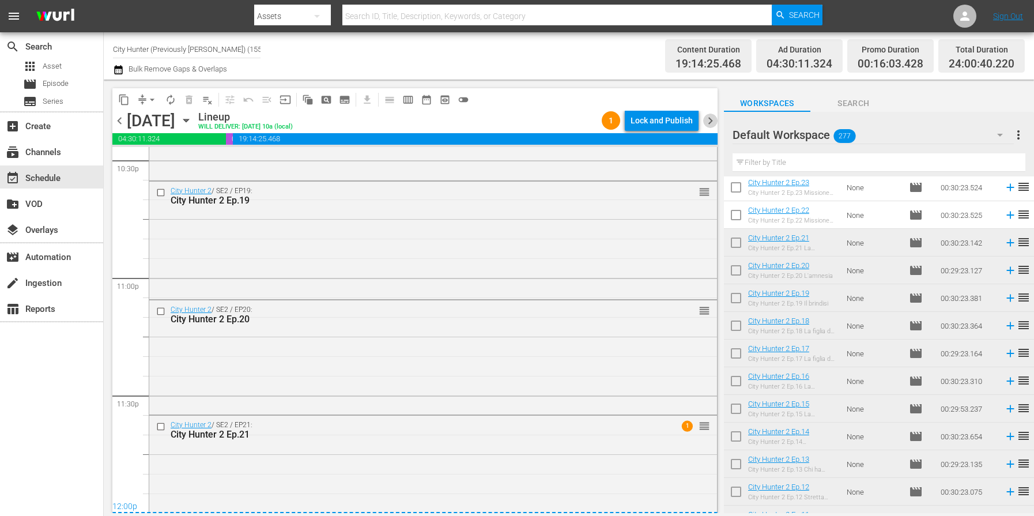
click at [714, 118] on span "chevron_right" at bounding box center [710, 121] width 14 height 14
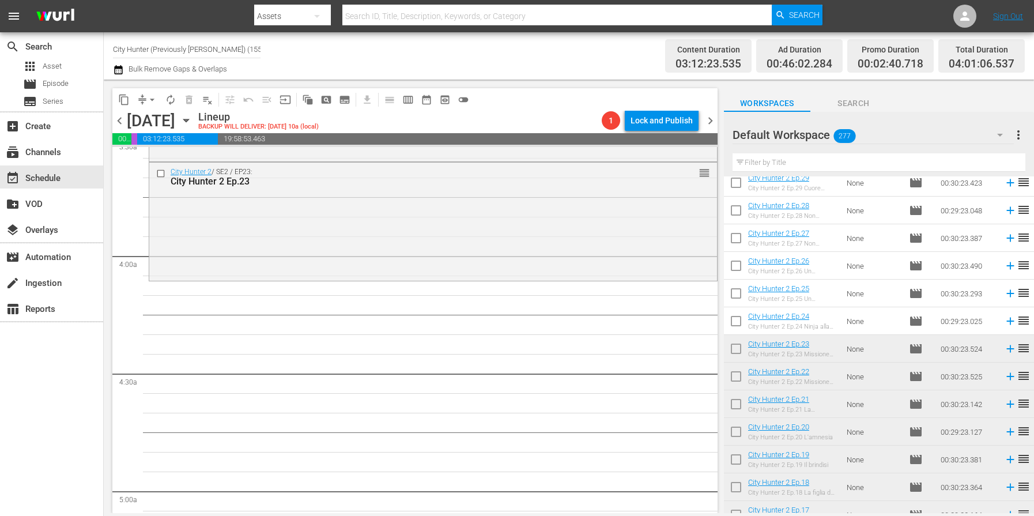
scroll to position [1690, 0]
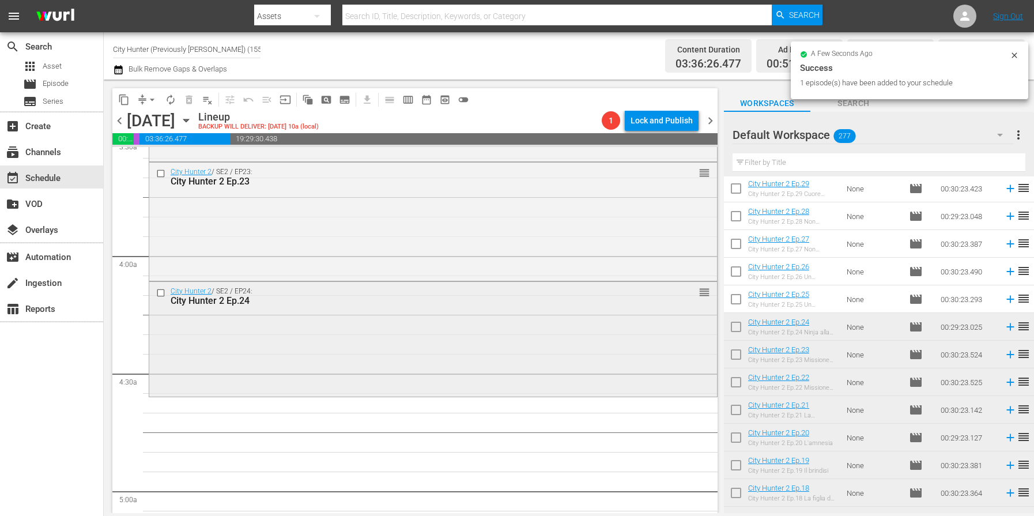
click at [162, 291] on input "checkbox" at bounding box center [162, 293] width 12 height 10
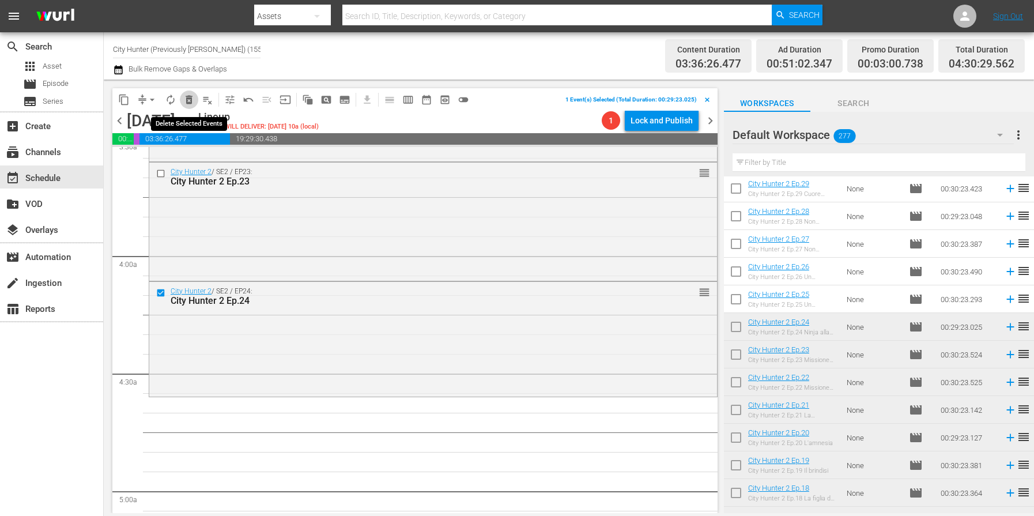
click at [187, 103] on span "delete_forever_outlined" at bounding box center [189, 100] width 12 height 12
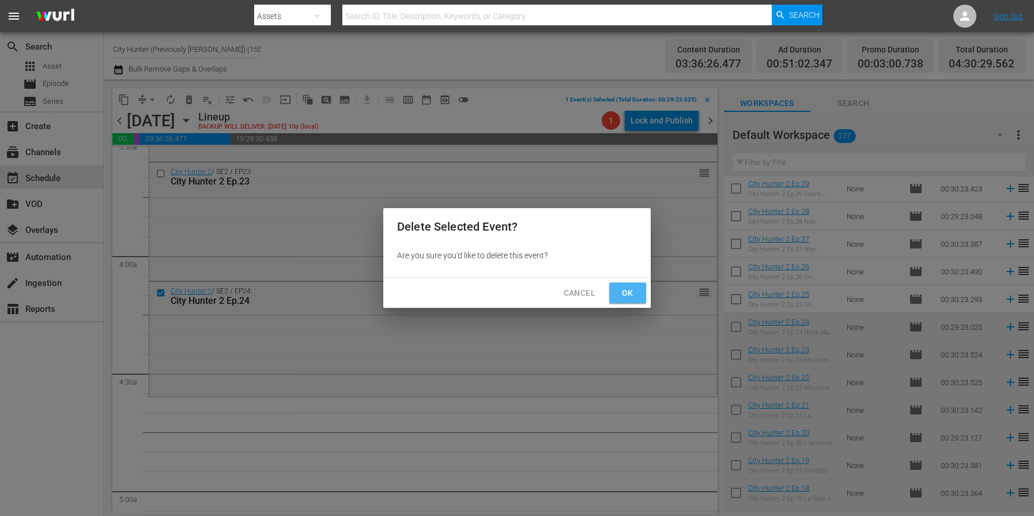
click at [624, 288] on span "Ok" at bounding box center [627, 293] width 18 height 14
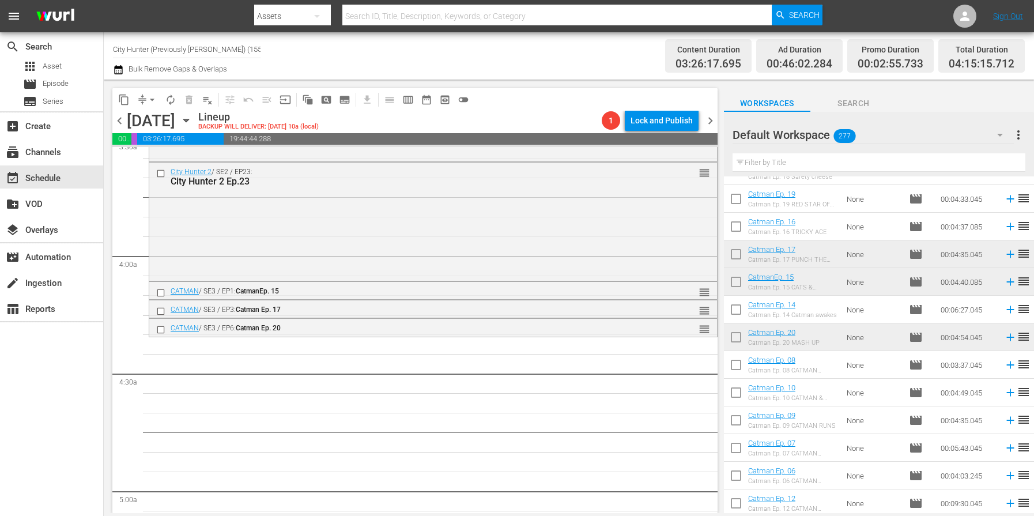
scroll to position [4159, 0]
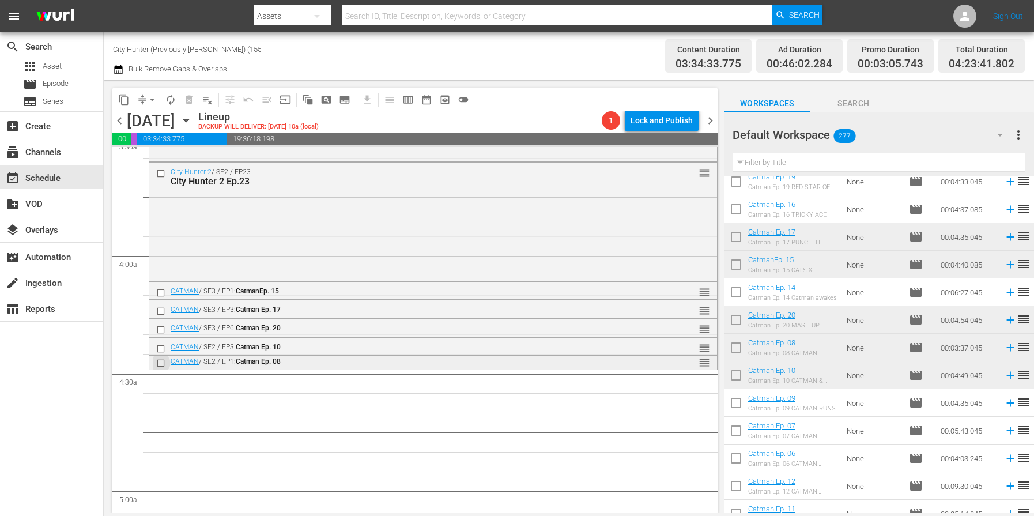
click at [160, 364] on input "checkbox" at bounding box center [162, 364] width 12 height 10
click at [184, 95] on span "delete_forever_outlined" at bounding box center [189, 100] width 12 height 12
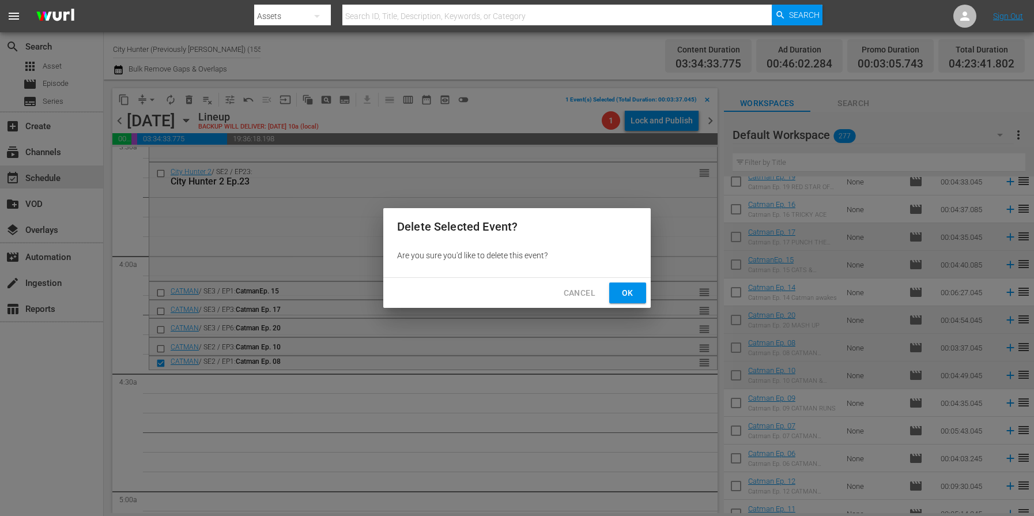
click at [635, 295] on span "Ok" at bounding box center [627, 293] width 18 height 14
